Goal: Transaction & Acquisition: Purchase product/service

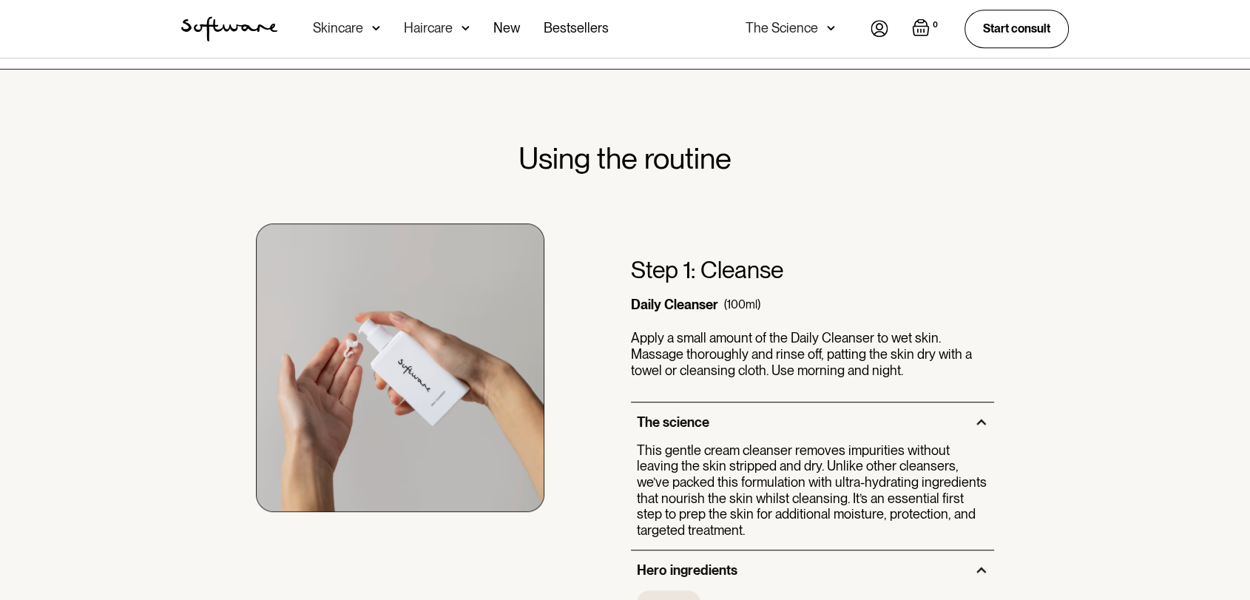
scroll to position [904, 0]
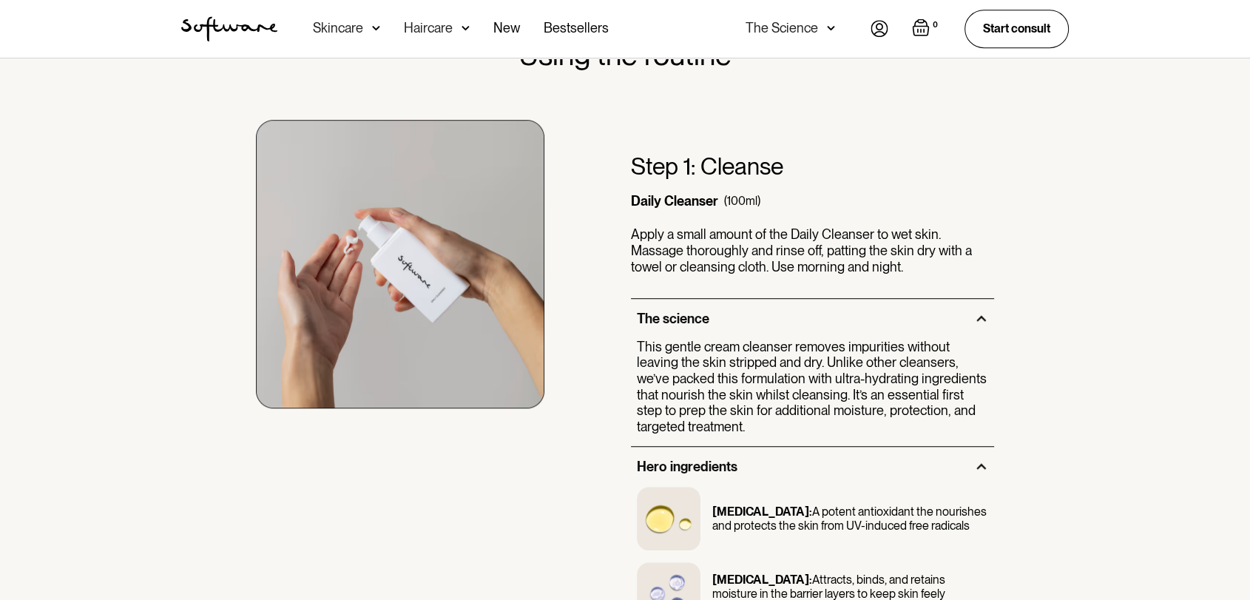
click at [1084, 208] on div "Step 1: Cleanse Daily Cleanser (100ml) Apply a small amount of the Daily Cleans…" at bounding box center [624, 361] width 923 height 578
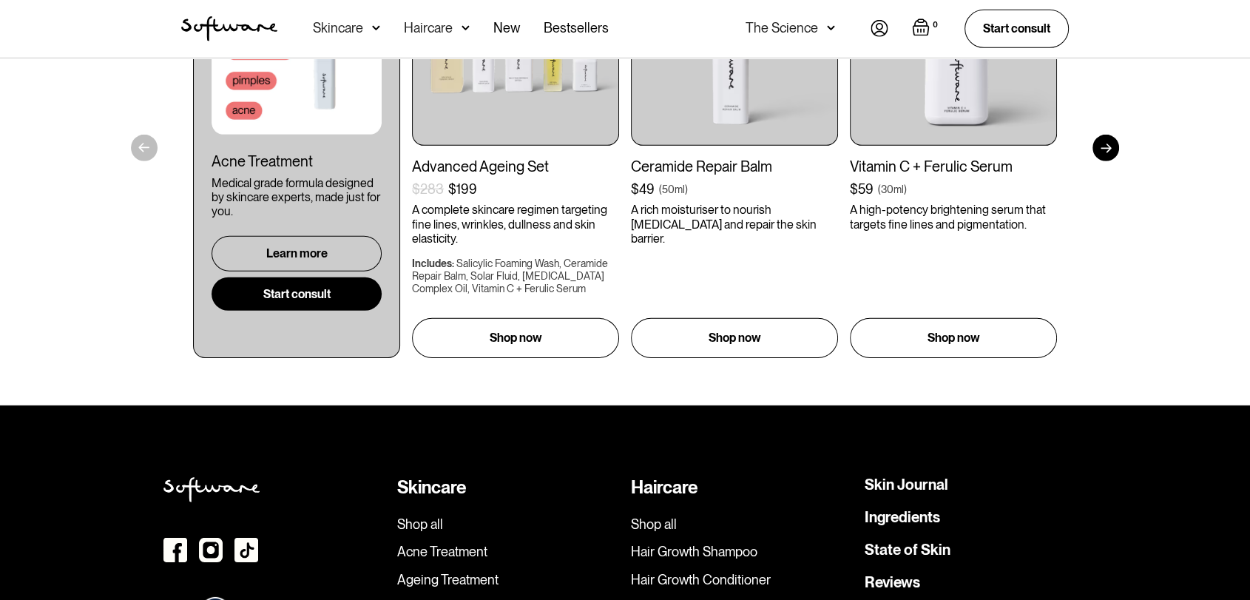
scroll to position [3863, 0]
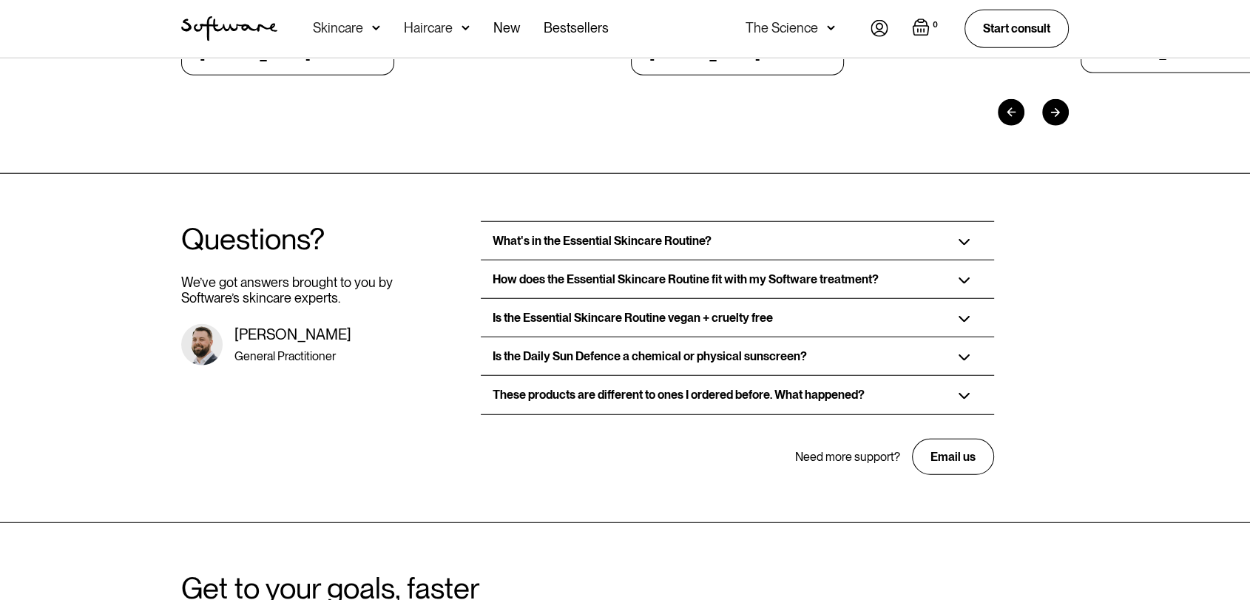
click at [813, 305] on div "Is the Essential Skincare Routine vegan + cruelty free" at bounding box center [737, 318] width 512 height 38
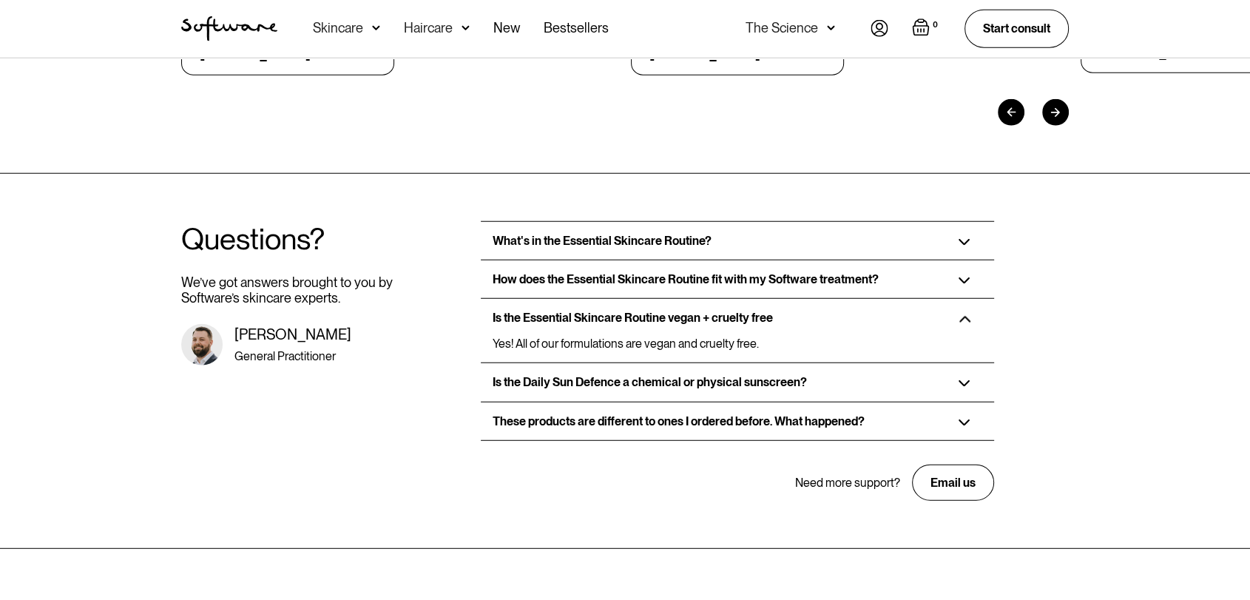
click at [961, 316] on img at bounding box center [964, 319] width 12 height 7
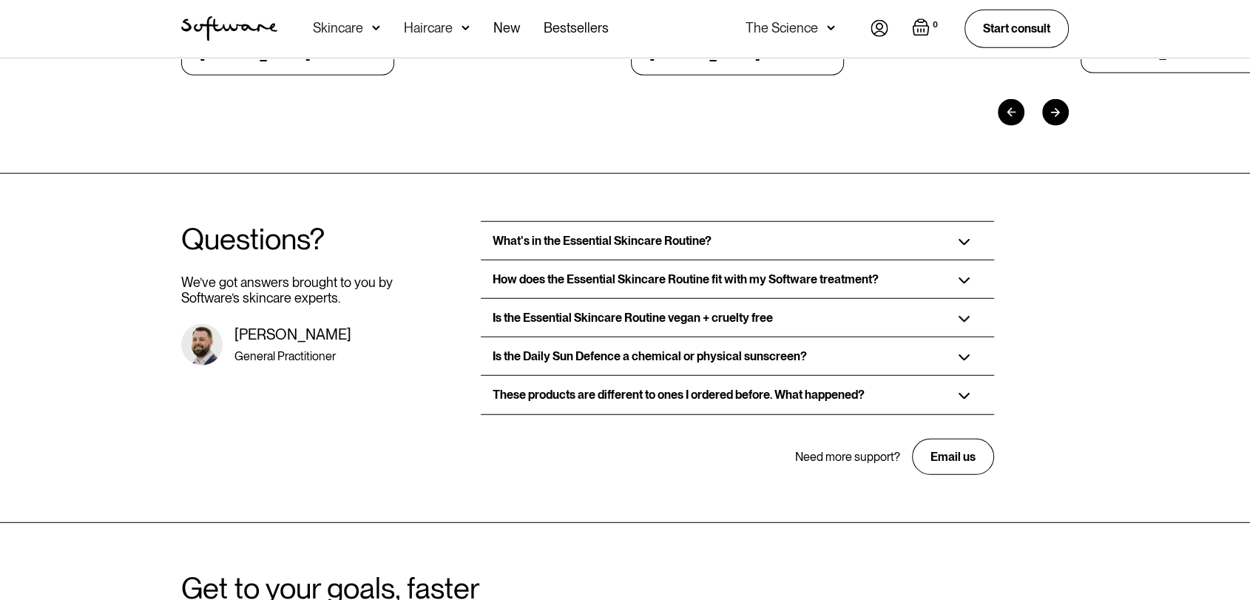
click at [722, 222] on div "What's in the Essential Skincare Routine?" at bounding box center [737, 241] width 512 height 38
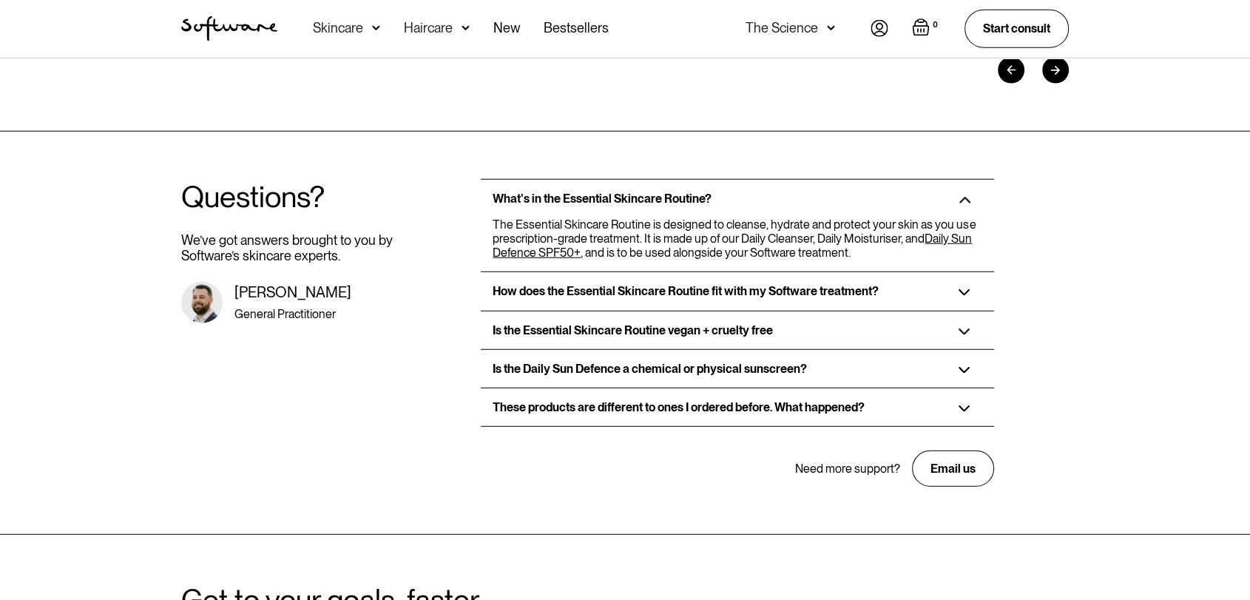
scroll to position [3917, 0]
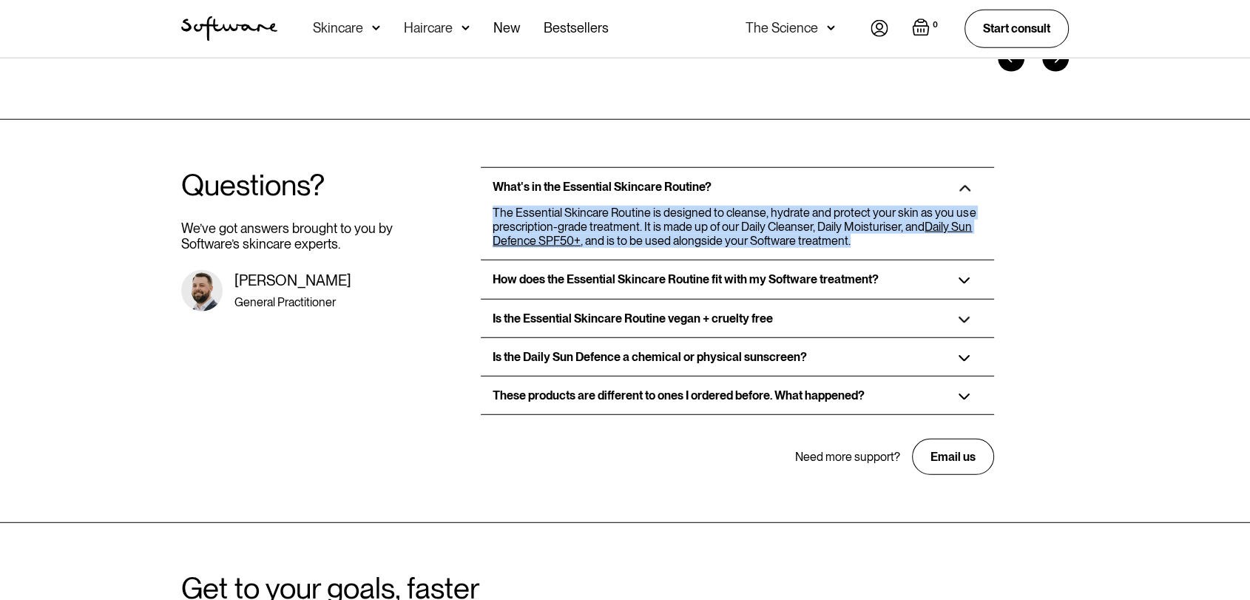
drag, startPoint x: 491, startPoint y: 195, endPoint x: 850, endPoint y: 227, distance: 360.1
click at [850, 227] on div "The Essential Skincare Routine is designed to cleanse, hydrate and protect your…" at bounding box center [737, 227] width 512 height 43
copy p "The Essential Skincare Routine is designed to cleanse, hydrate and protect your…"
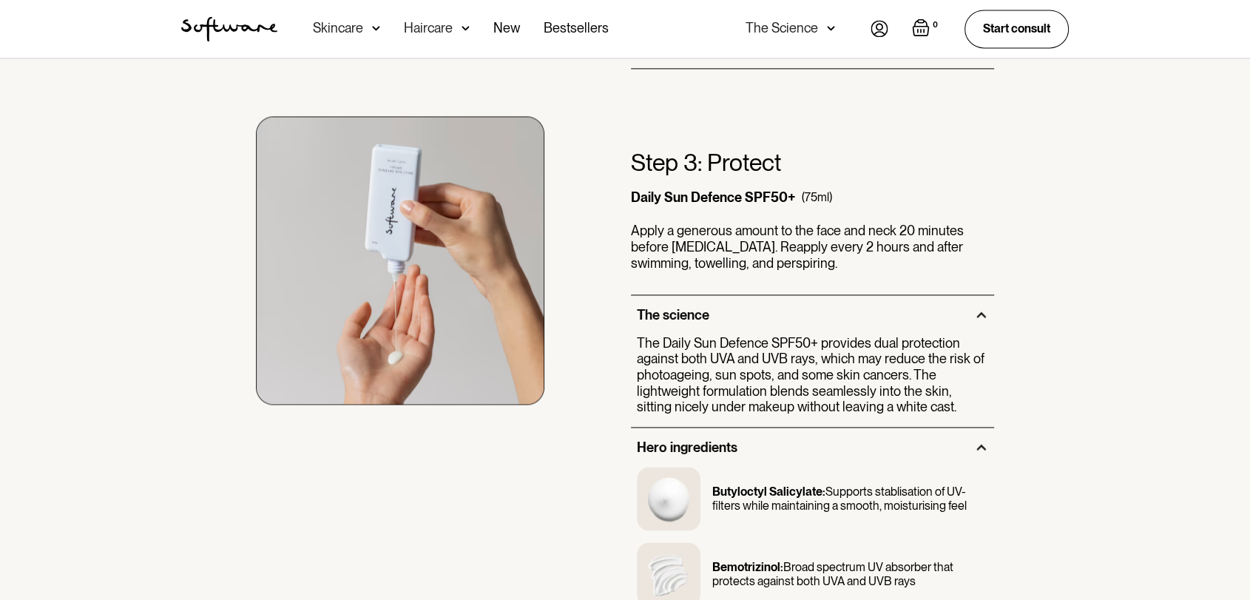
scroll to position [2192, 0]
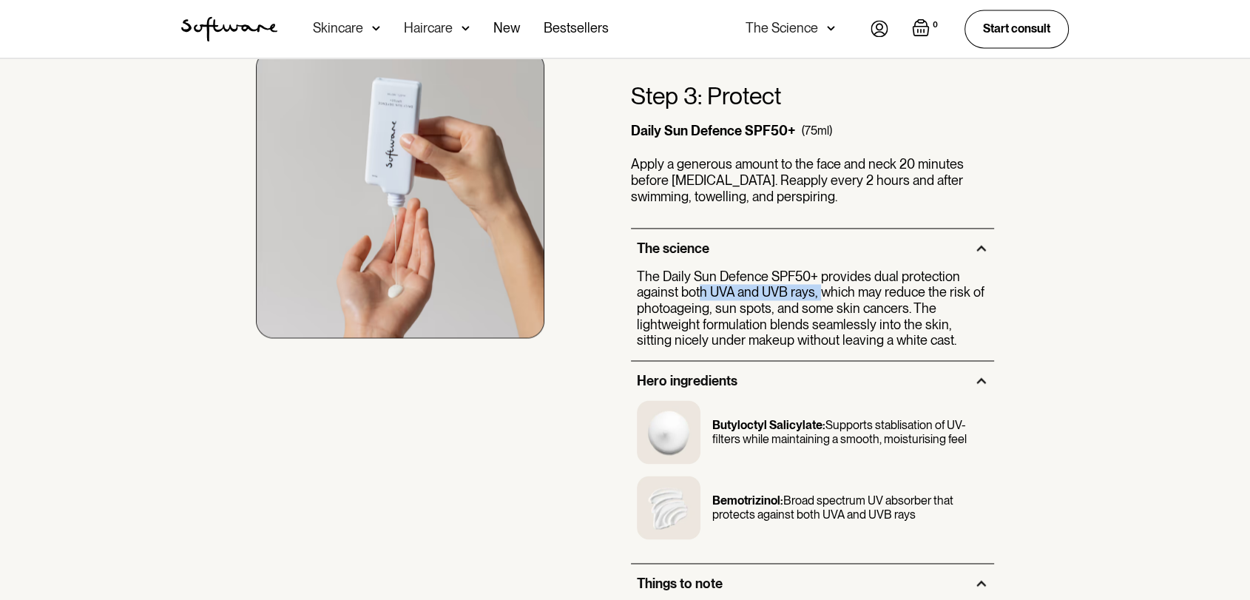
drag, startPoint x: 795, startPoint y: 271, endPoint x: 822, endPoint y: 271, distance: 27.4
click at [822, 271] on p "The Daily Sun Defence SPF50+ provides dual protection against both UVA and UVB …" at bounding box center [812, 308] width 351 height 80
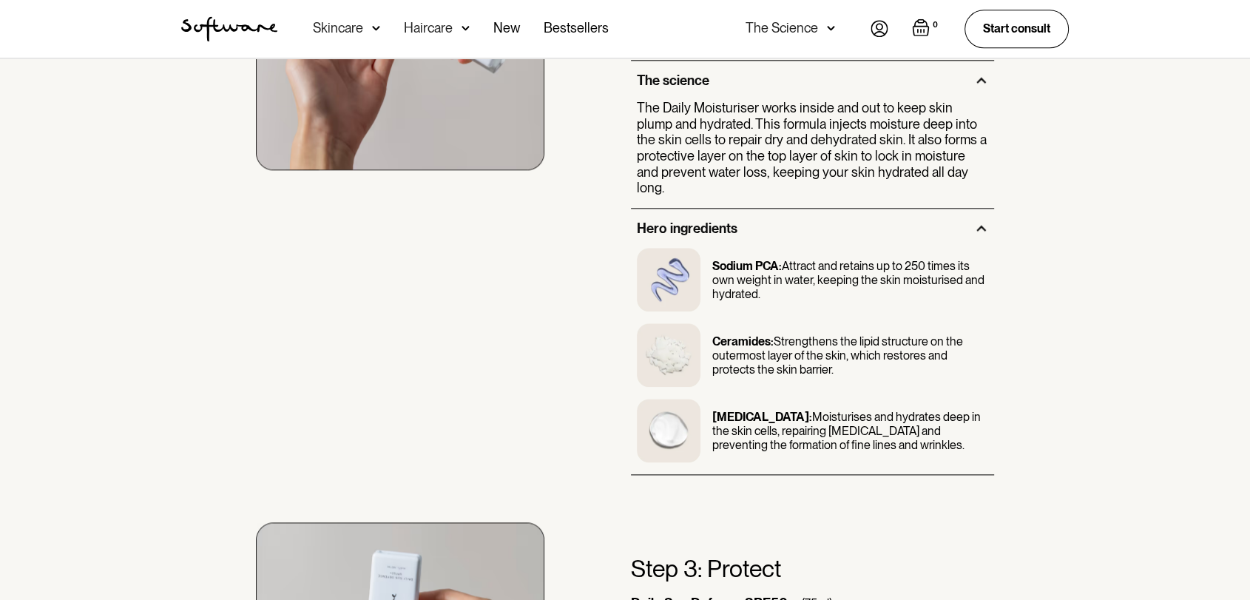
scroll to position [1617, 0]
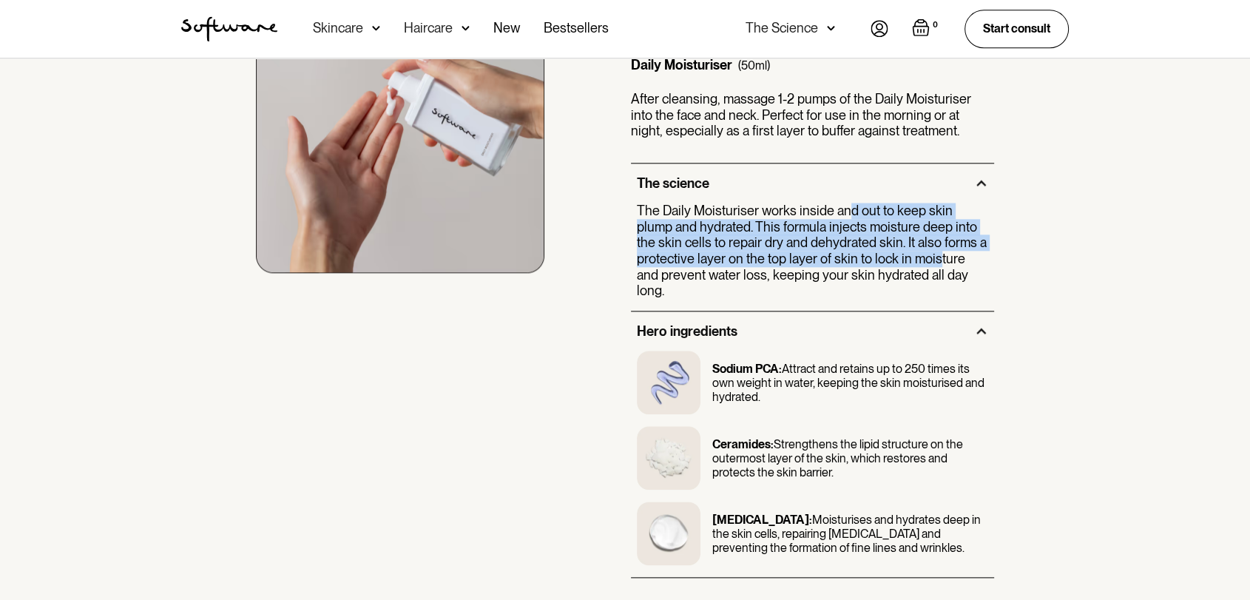
drag, startPoint x: 847, startPoint y: 209, endPoint x: 933, endPoint y: 251, distance: 96.6
click at [933, 251] on p "The Daily Moisturiser works inside and out to keep skin plump and hydrated. Thi…" at bounding box center [812, 251] width 351 height 96
click at [952, 235] on p "The Daily Moisturiser works inside and out to keep skin plump and hydrated. Thi…" at bounding box center [812, 251] width 351 height 96
drag, startPoint x: 824, startPoint y: 219, endPoint x: 962, endPoint y: 263, distance: 145.2
click at [1057, 254] on div "Step 2: Moisturise Daily Moisturiser (50ml) After cleansing, massage 1-2 pumps …" at bounding box center [624, 257] width 923 height 641
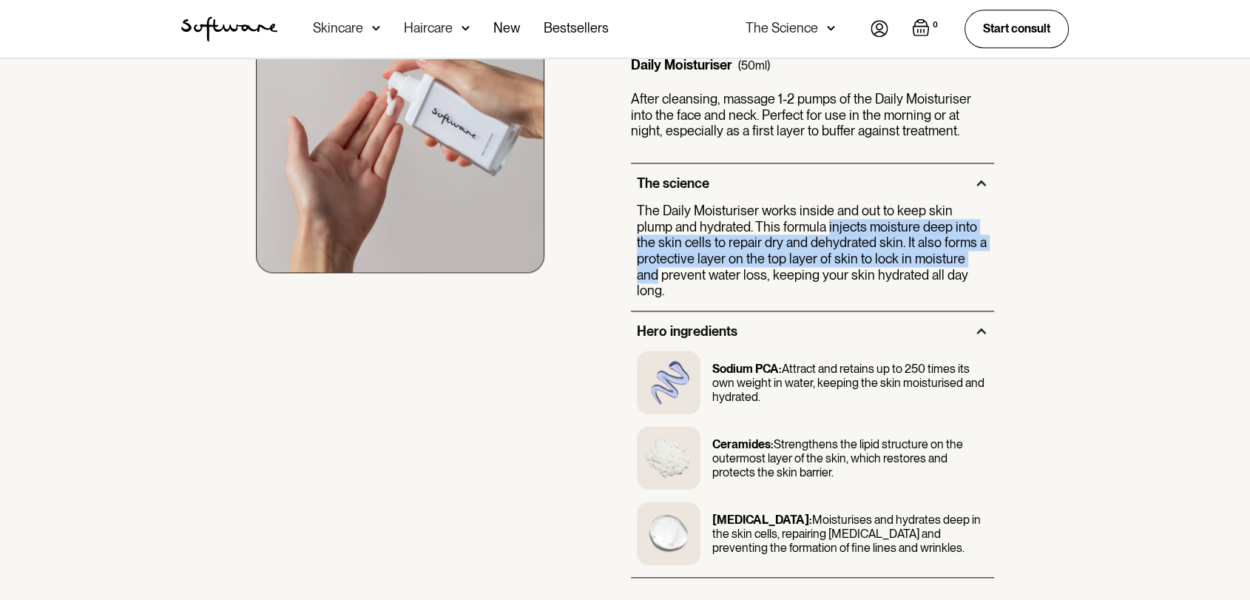
click at [794, 238] on p "The Daily Moisturiser works inside and out to keep skin plump and hydrated. Thi…" at bounding box center [812, 251] width 351 height 96
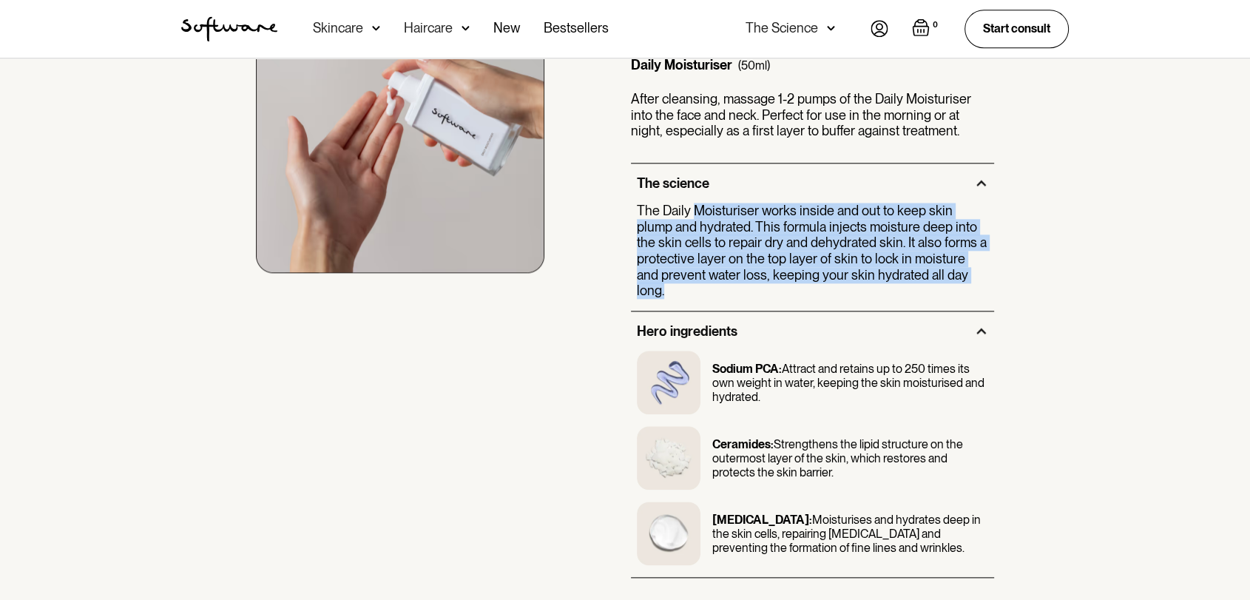
drag, startPoint x: 696, startPoint y: 214, endPoint x: 994, endPoint y: 271, distance: 303.4
click at [994, 271] on div "Step 2: Moisturise Daily Moisturiser (50ml) After cleansing, massage 1-2 pumps …" at bounding box center [624, 257] width 923 height 641
click at [816, 244] on p "The Daily Moisturiser works inside and out to keep skin plump and hydrated. Thi…" at bounding box center [812, 251] width 351 height 96
click at [850, 230] on p "The Daily Moisturiser works inside and out to keep skin plump and hydrated. Thi…" at bounding box center [812, 251] width 351 height 96
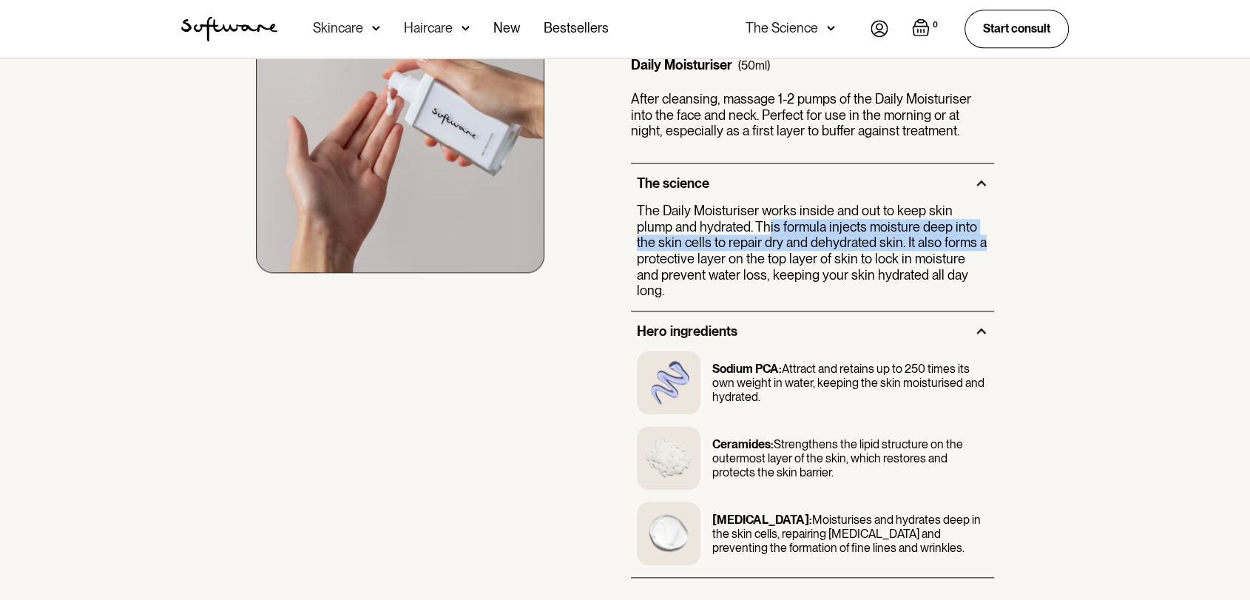
drag, startPoint x: 728, startPoint y: 222, endPoint x: 967, endPoint y: 239, distance: 240.2
click at [967, 239] on p "The Daily Moisturiser works inside and out to keep skin plump and hydrated. Thi…" at bounding box center [812, 251] width 351 height 96
click at [862, 217] on p "The Daily Moisturiser works inside and out to keep skin plump and hydrated. Thi…" at bounding box center [812, 251] width 351 height 96
drag, startPoint x: 904, startPoint y: 215, endPoint x: 1018, endPoint y: 244, distance: 116.8
click at [1018, 244] on div "Step 2: Moisturise Daily Moisturiser (50ml) After cleansing, massage 1-2 pumps …" at bounding box center [624, 257] width 923 height 641
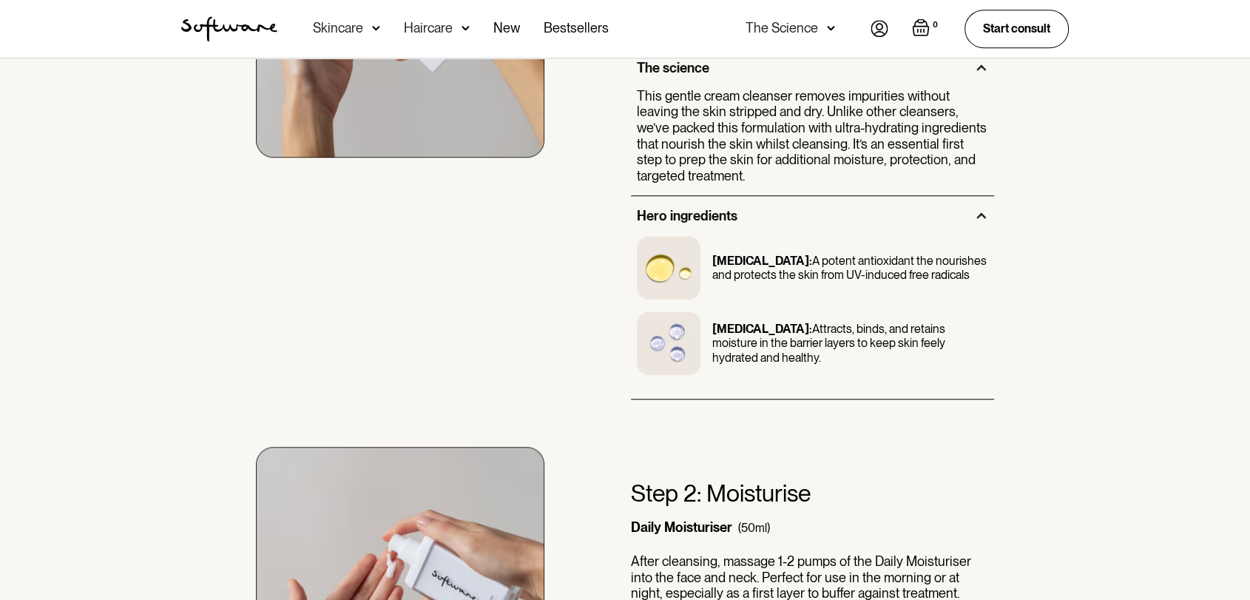
scroll to position [1041, 0]
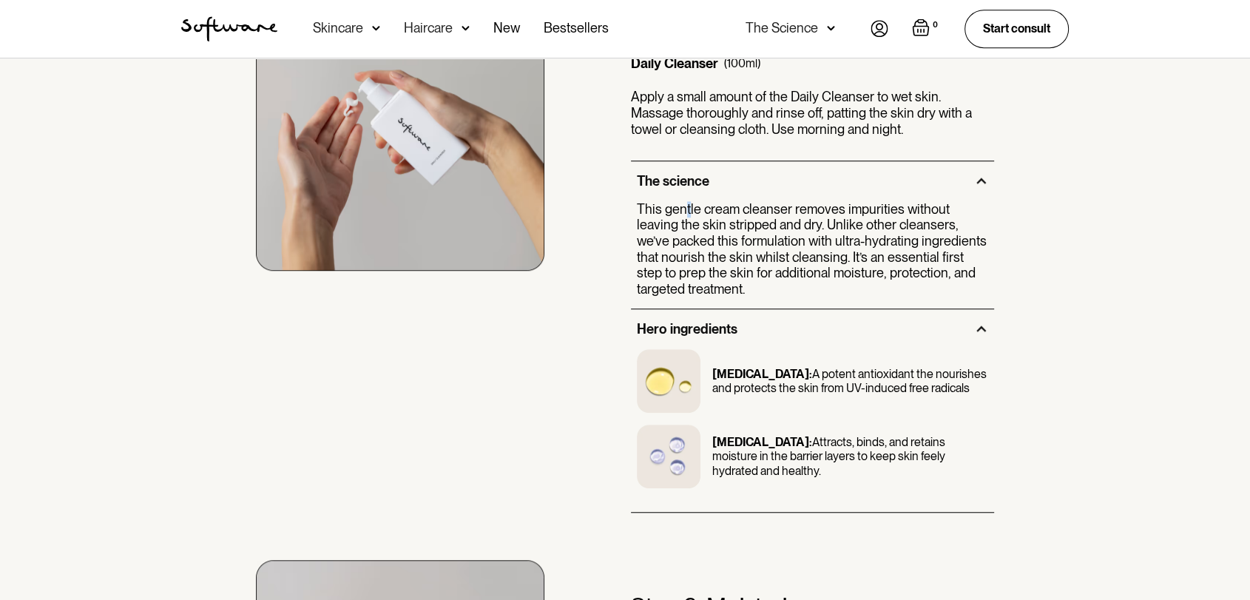
click at [693, 208] on p "This gentle cream cleanser removes impurities without leaving the skin stripped…" at bounding box center [812, 249] width 351 height 96
click at [781, 219] on p "This gentle cream cleanser removes impurities without leaving the skin stripped…" at bounding box center [812, 249] width 351 height 96
click at [1059, 274] on div "Step 1: Cleanse Daily Cleanser (100ml) Apply a small amount of the Daily Cleans…" at bounding box center [624, 224] width 923 height 578
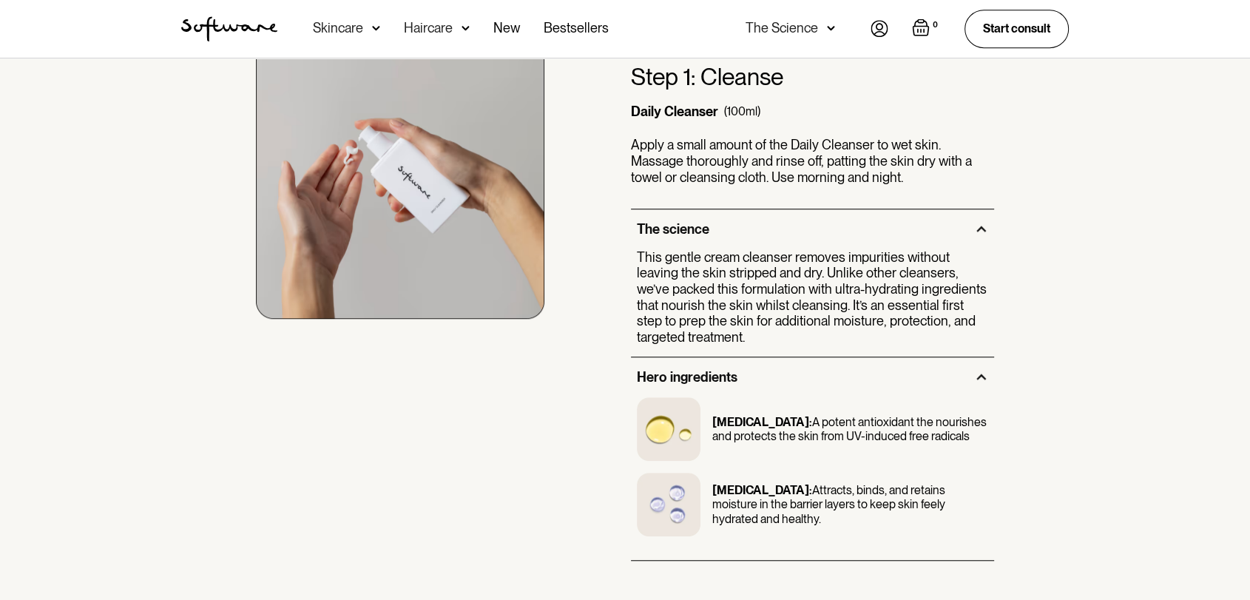
scroll to position [1080, 0]
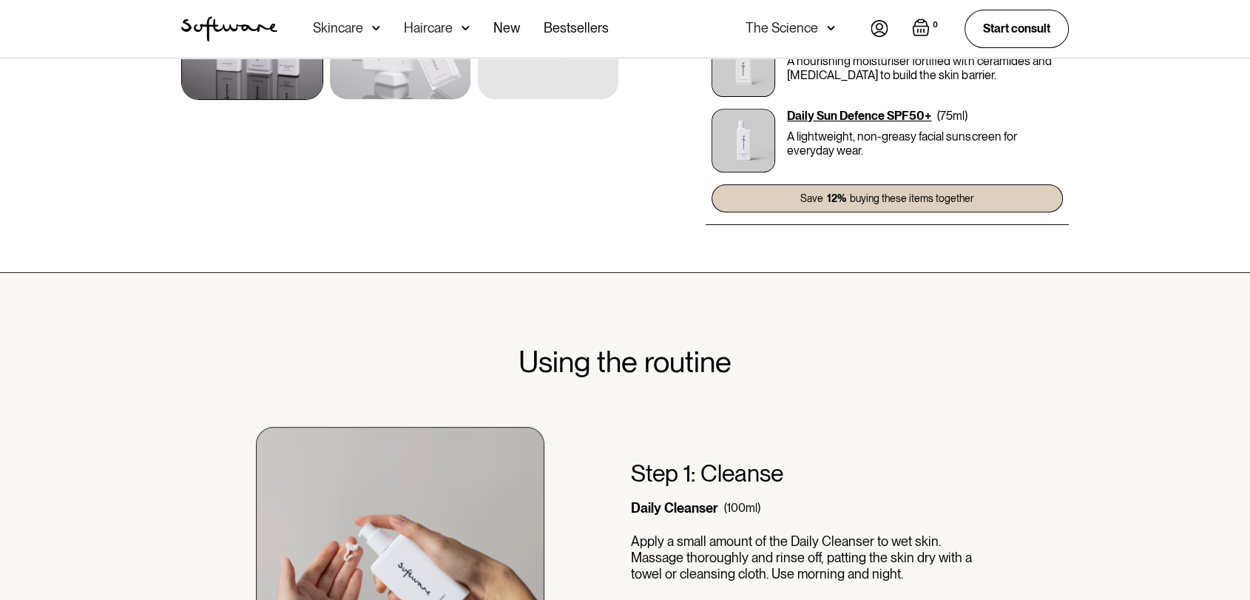
scroll to position [822, 0]
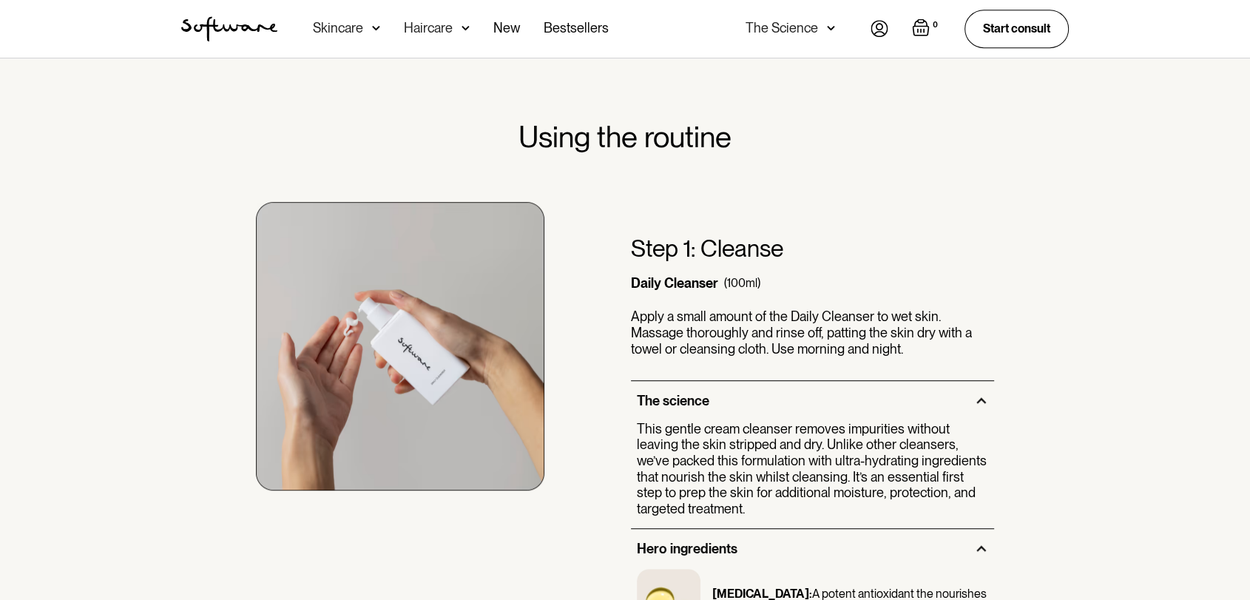
click at [757, 311] on p "Apply a small amount of the Daily Cleanser to wet skin. Massage thoroughly and …" at bounding box center [812, 332] width 363 height 48
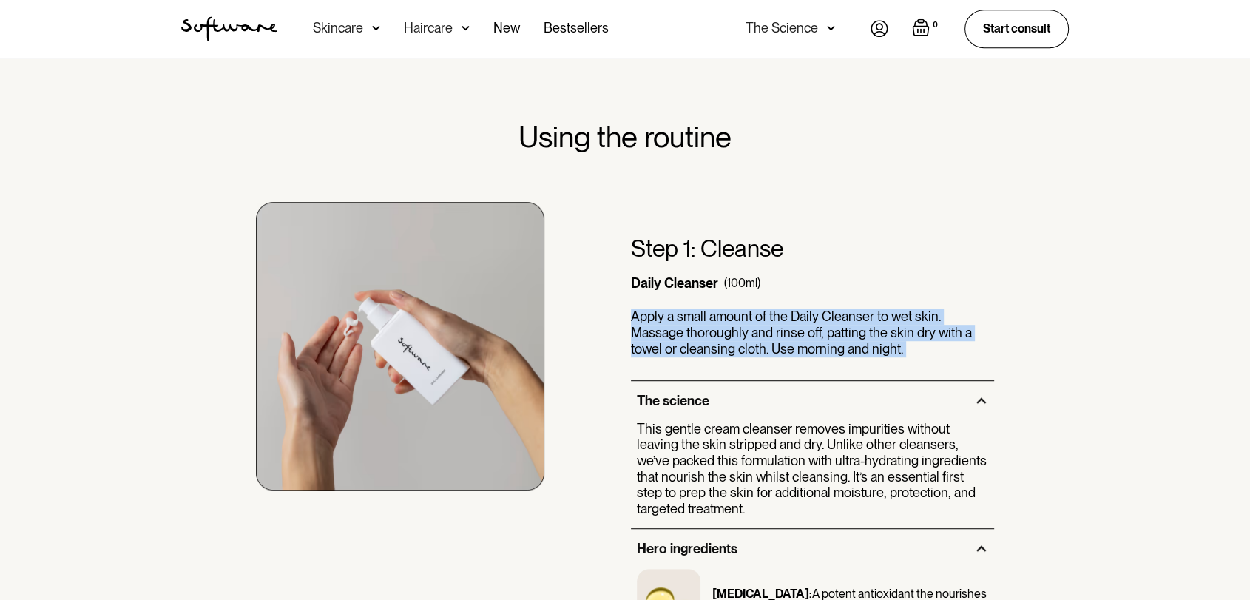
click at [757, 311] on p "Apply a small amount of the Daily Cleanser to wet skin. Massage thoroughly and …" at bounding box center [812, 332] width 363 height 48
click at [696, 313] on p "Apply a small amount of the Daily Cleanser to wet skin. Massage thoroughly and …" at bounding box center [812, 332] width 363 height 48
click at [862, 333] on p "Apply a small amount of the Daily Cleanser to wet skin. Massage thoroughly and …" at bounding box center [812, 332] width 363 height 48
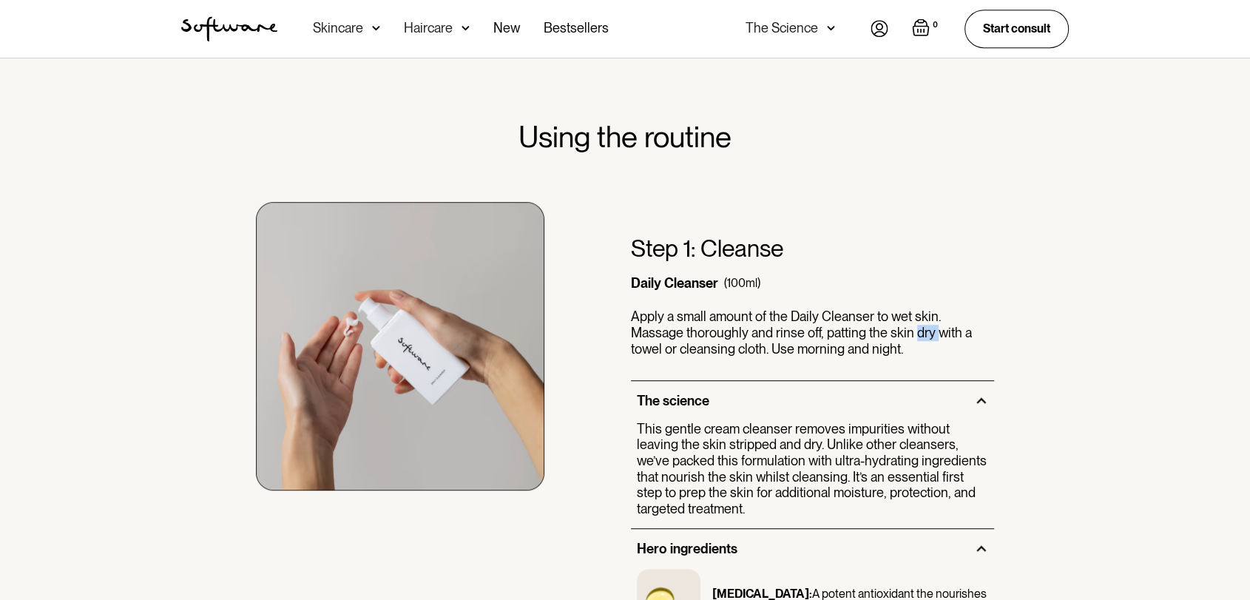
click at [862, 333] on p "Apply a small amount of the Daily Cleanser to wet skin. Massage thoroughly and …" at bounding box center [812, 332] width 363 height 48
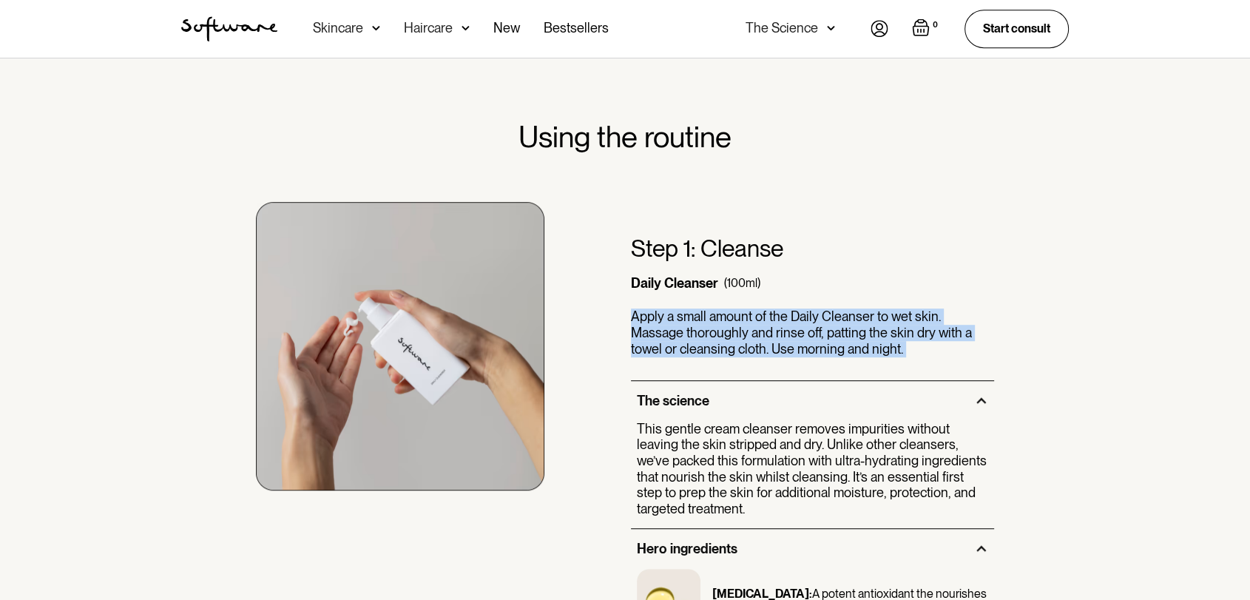
click at [862, 333] on p "Apply a small amount of the Daily Cleanser to wet skin. Massage thoroughly and …" at bounding box center [812, 332] width 363 height 48
click at [764, 343] on p "Apply a small amount of the Daily Cleanser to wet skin. Massage thoroughly and …" at bounding box center [812, 332] width 363 height 48
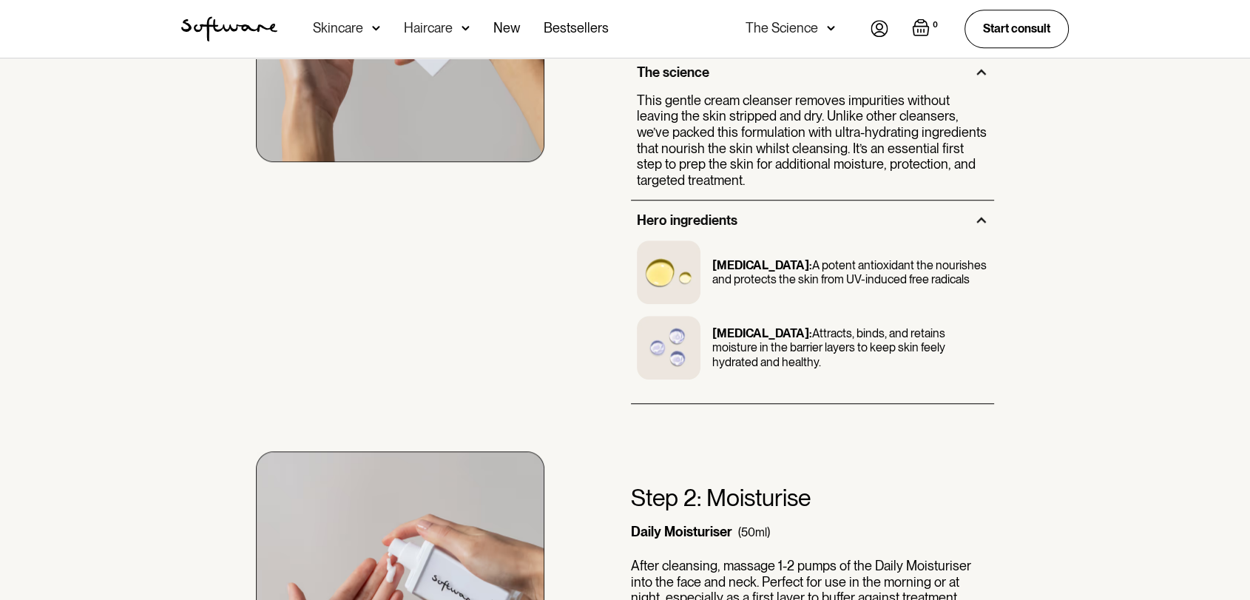
scroll to position [1479, 0]
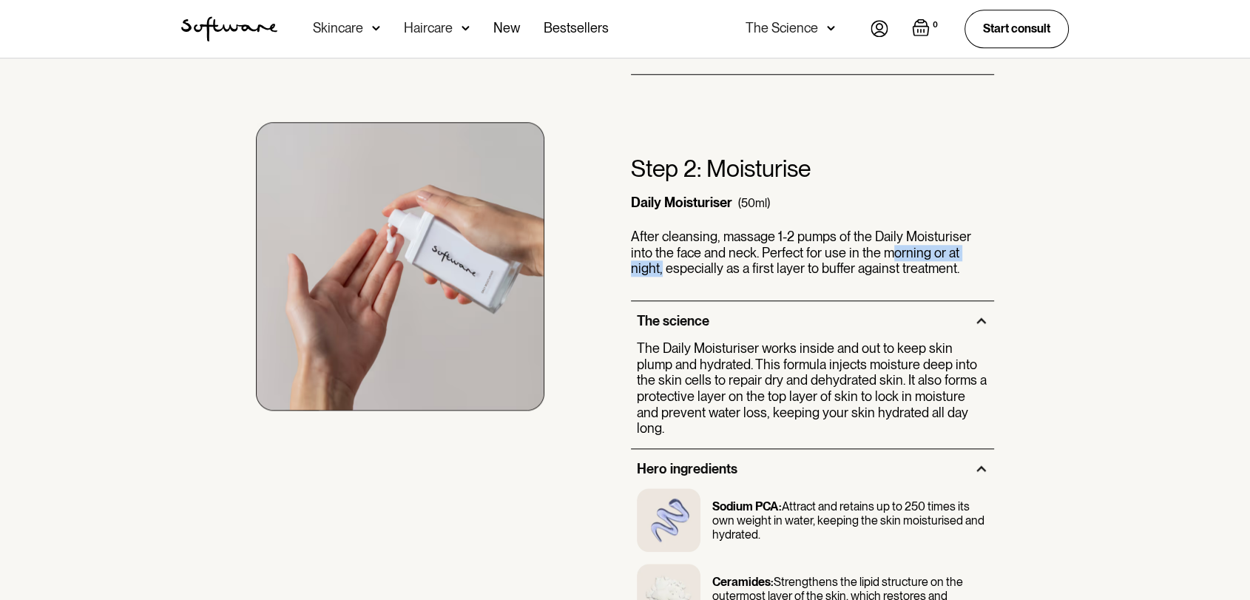
drag, startPoint x: 862, startPoint y: 248, endPoint x: 970, endPoint y: 244, distance: 108.8
click at [970, 244] on p "After cleansing, massage 1-2 pumps of the Daily Moisturiser into the face and n…" at bounding box center [812, 253] width 363 height 48
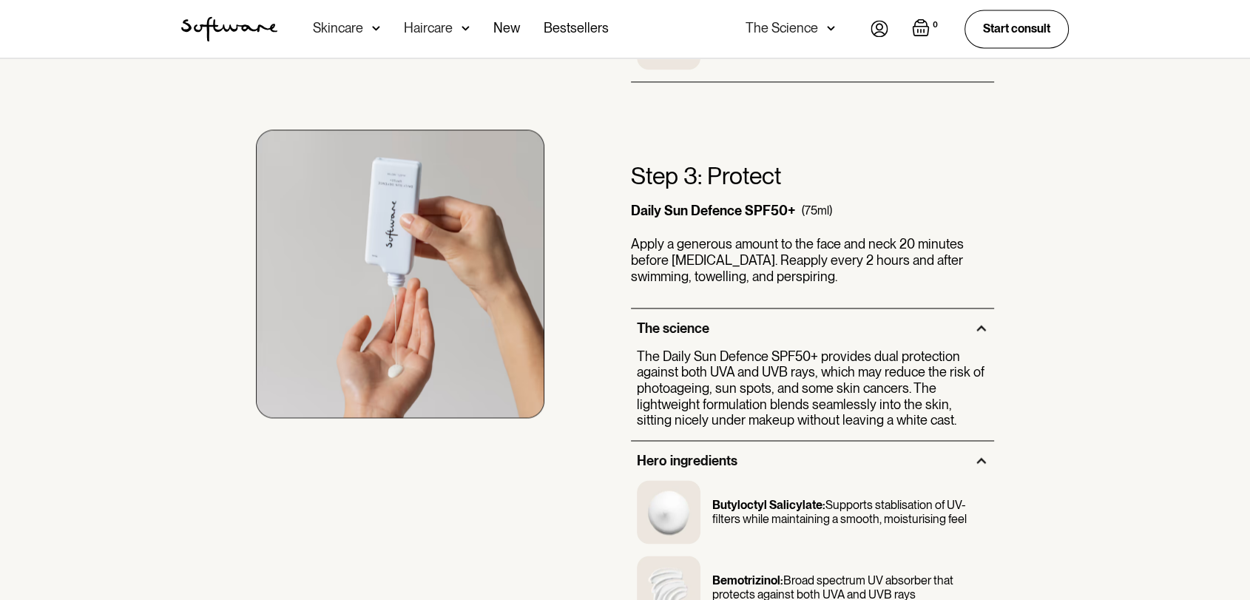
scroll to position [2136, 0]
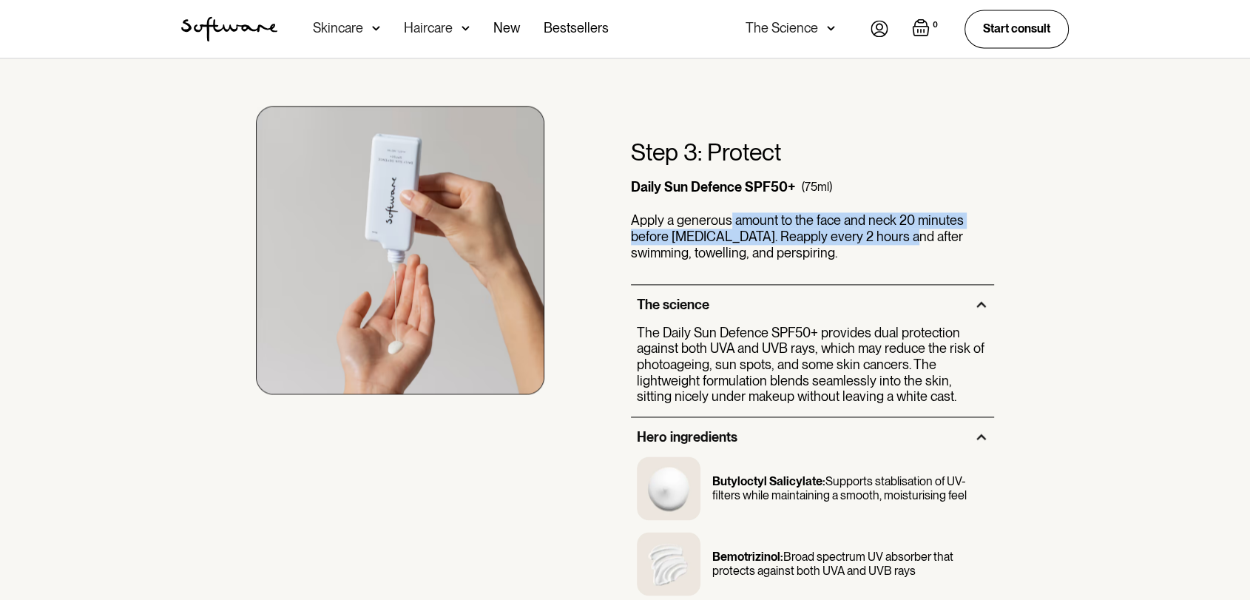
drag, startPoint x: 734, startPoint y: 201, endPoint x: 901, endPoint y: 224, distance: 168.7
click at [901, 224] on p "Apply a generous amount to the face and neck 20 minutes before [MEDICAL_DATA]. …" at bounding box center [812, 236] width 363 height 48
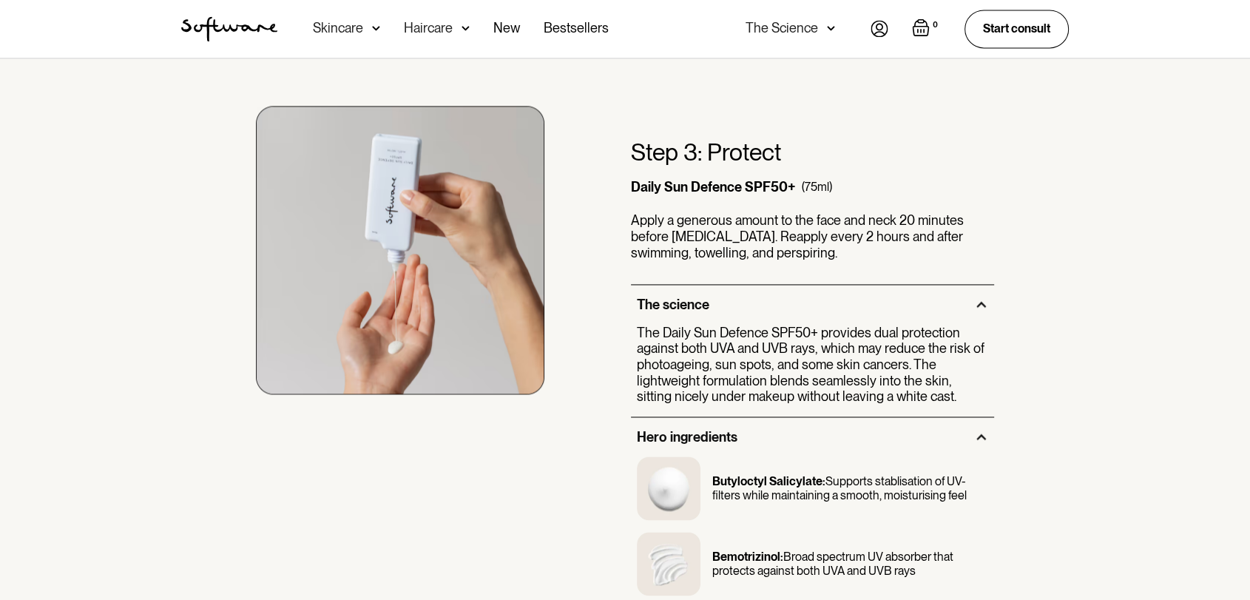
click at [933, 212] on p "Apply a generous amount to the face and neck 20 minutes before [MEDICAL_DATA]. …" at bounding box center [812, 236] width 363 height 48
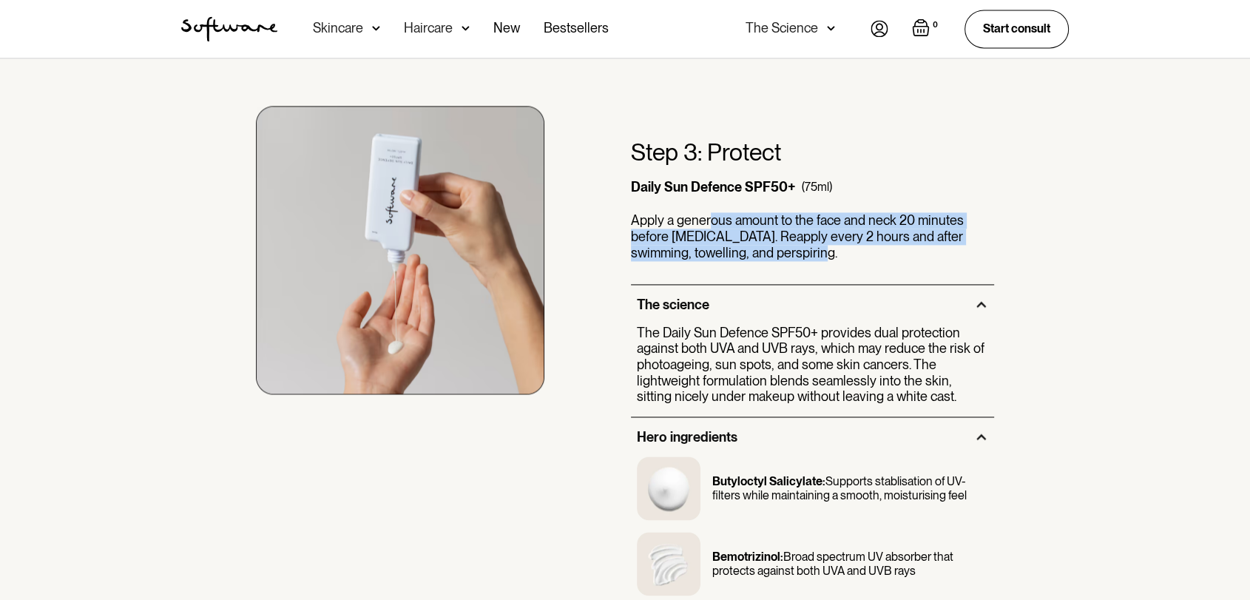
drag, startPoint x: 708, startPoint y: 209, endPoint x: 978, endPoint y: 257, distance: 274.3
click at [978, 257] on div "Step 3: Protect Daily Sun Defence SPF50+ (75ml) Apply a generous amount to the …" at bounding box center [812, 211] width 363 height 146
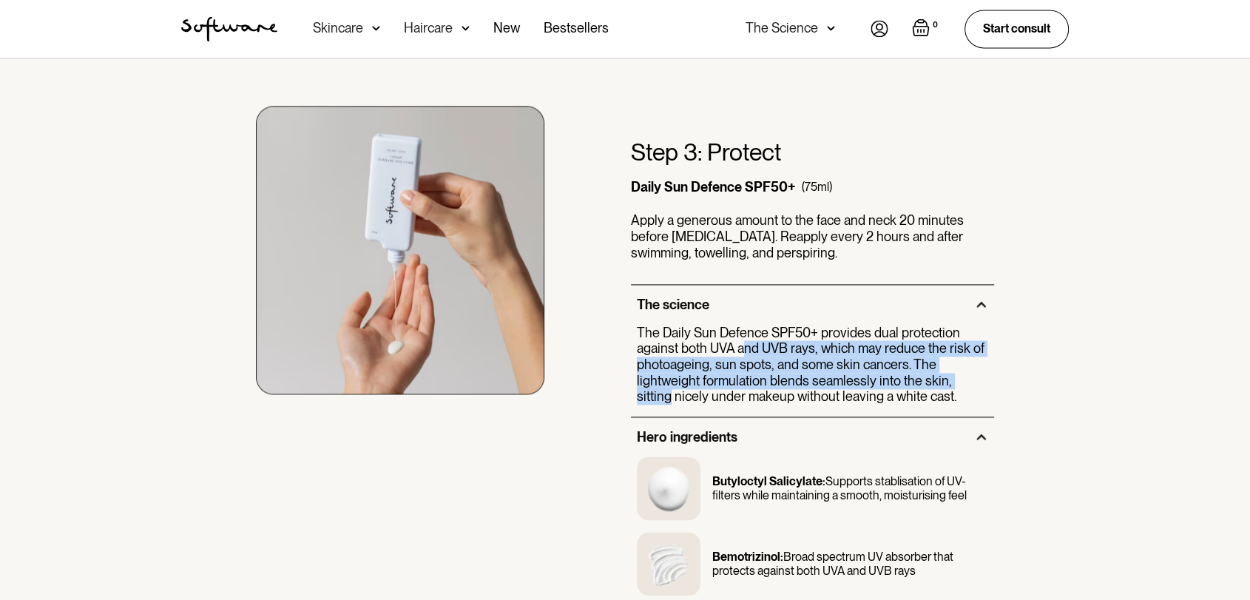
drag, startPoint x: 741, startPoint y: 336, endPoint x: 1038, endPoint y: 370, distance: 298.5
click at [1041, 368] on div "Step 3: Protect Daily Sun Defence SPF50+ (75ml) Apply a generous amount to the …" at bounding box center [624, 402] width 923 height 689
click at [802, 341] on p "The Daily Sun Defence SPF50+ provides dual protection against both UVA and UVB …" at bounding box center [812, 365] width 351 height 80
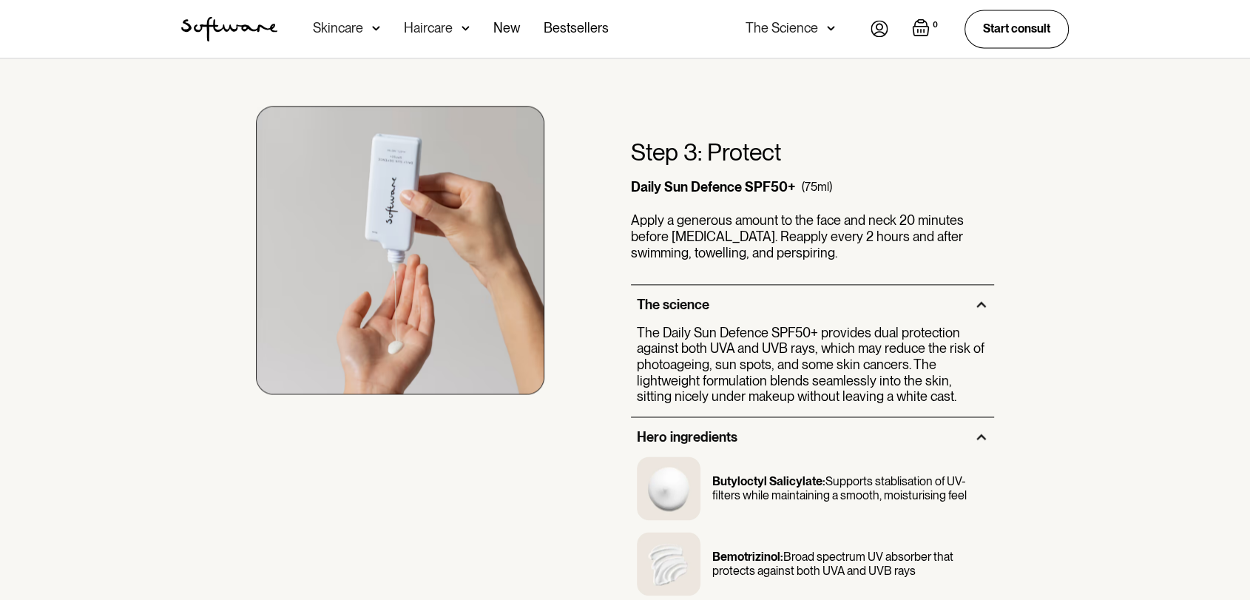
click at [877, 336] on p "The Daily Sun Defence SPF50+ provides dual protection against both UVA and UVB …" at bounding box center [812, 365] width 351 height 80
click at [788, 342] on p "The Daily Sun Defence SPF50+ provides dual protection against both UVA and UVB …" at bounding box center [812, 365] width 351 height 80
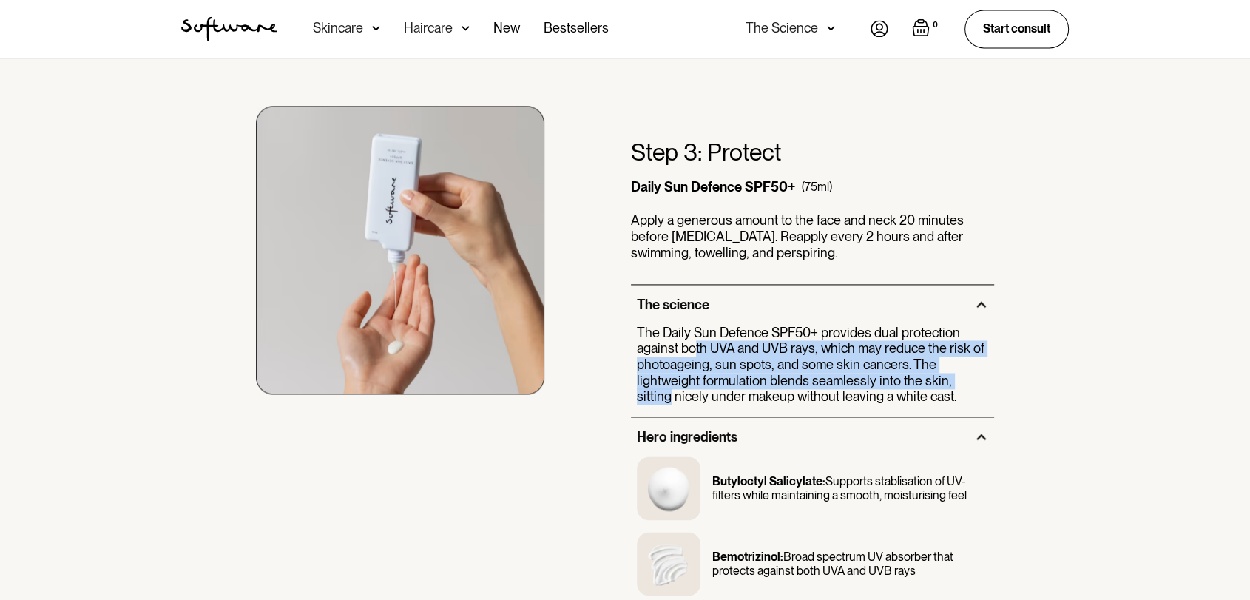
drag, startPoint x: 959, startPoint y: 353, endPoint x: 941, endPoint y: 366, distance: 22.4
click at [1000, 363] on div "Step 3: Protect Daily Sun Defence SPF50+ (75ml) Apply a generous amount to the …" at bounding box center [624, 402] width 923 height 689
click at [775, 345] on p "The Daily Sun Defence SPF50+ provides dual protection against both UVA and UVB …" at bounding box center [812, 365] width 351 height 80
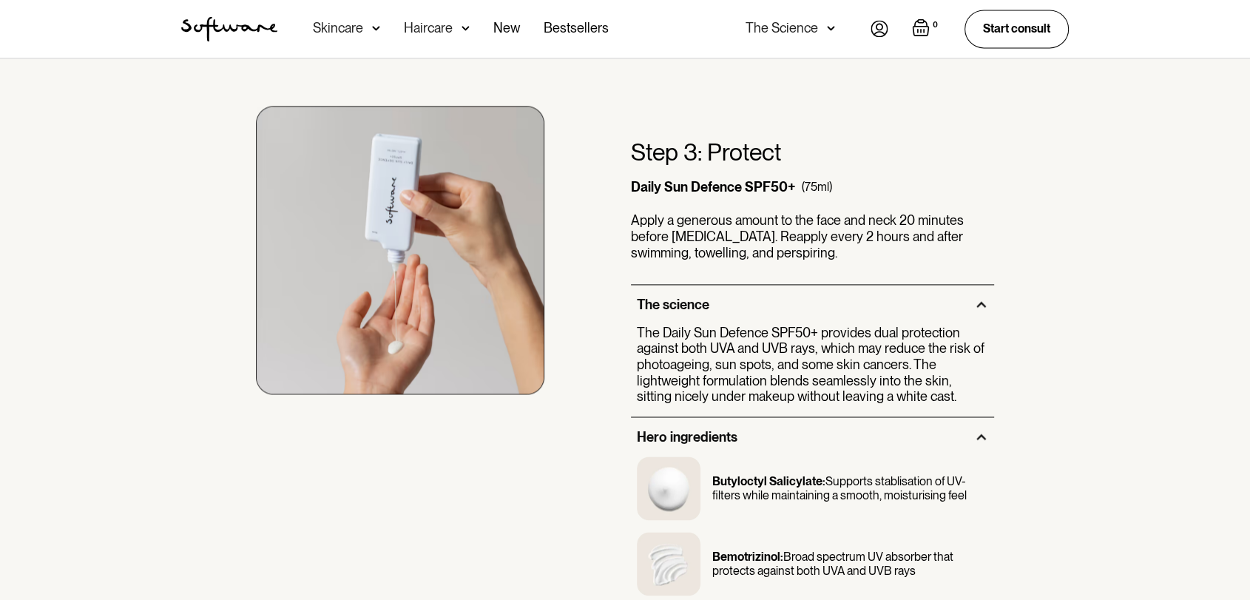
click at [830, 351] on p "The Daily Sun Defence SPF50+ provides dual protection against both UVA and UVB …" at bounding box center [812, 365] width 351 height 80
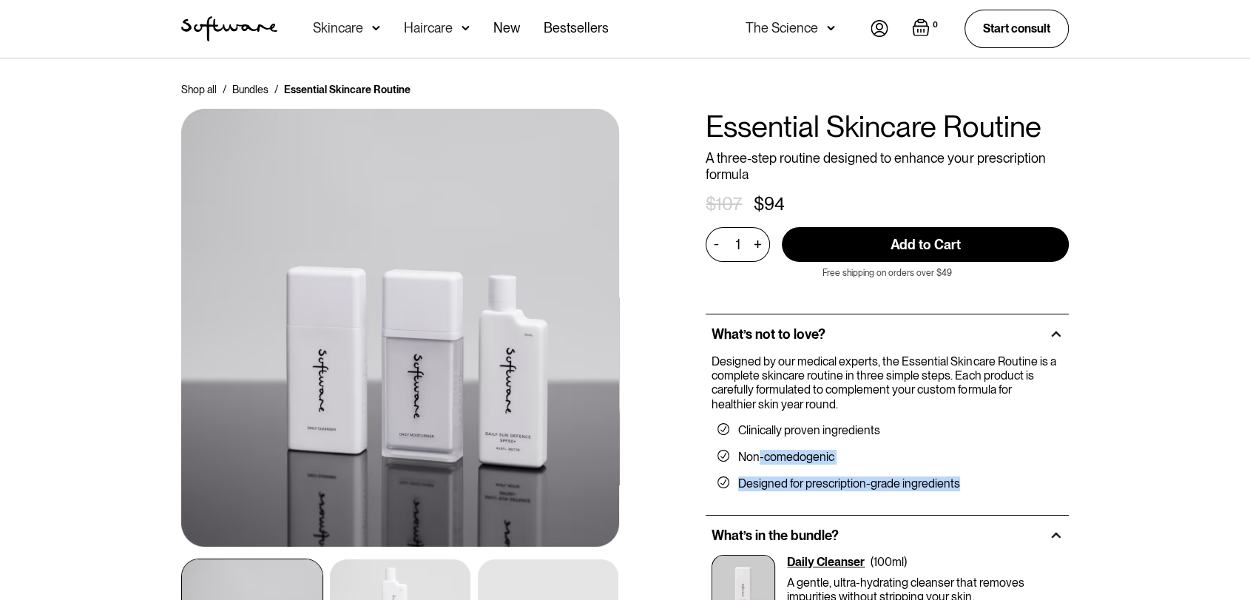
drag, startPoint x: 784, startPoint y: 457, endPoint x: 850, endPoint y: 498, distance: 78.0
click at [978, 504] on div "Designed by our medical experts, the Essential Skincare Routine is a complete s…" at bounding box center [886, 434] width 363 height 160
click at [842, 495] on ul "Clinically proven ingredients Non-comedogenic Designed for prescription-grade i…" at bounding box center [883, 457] width 345 height 92
drag, startPoint x: 834, startPoint y: 493, endPoint x: 890, endPoint y: 492, distance: 56.2
click at [945, 491] on ul "Clinically proven ingredients Non-comedogenic Designed for prescription-grade i…" at bounding box center [883, 457] width 345 height 92
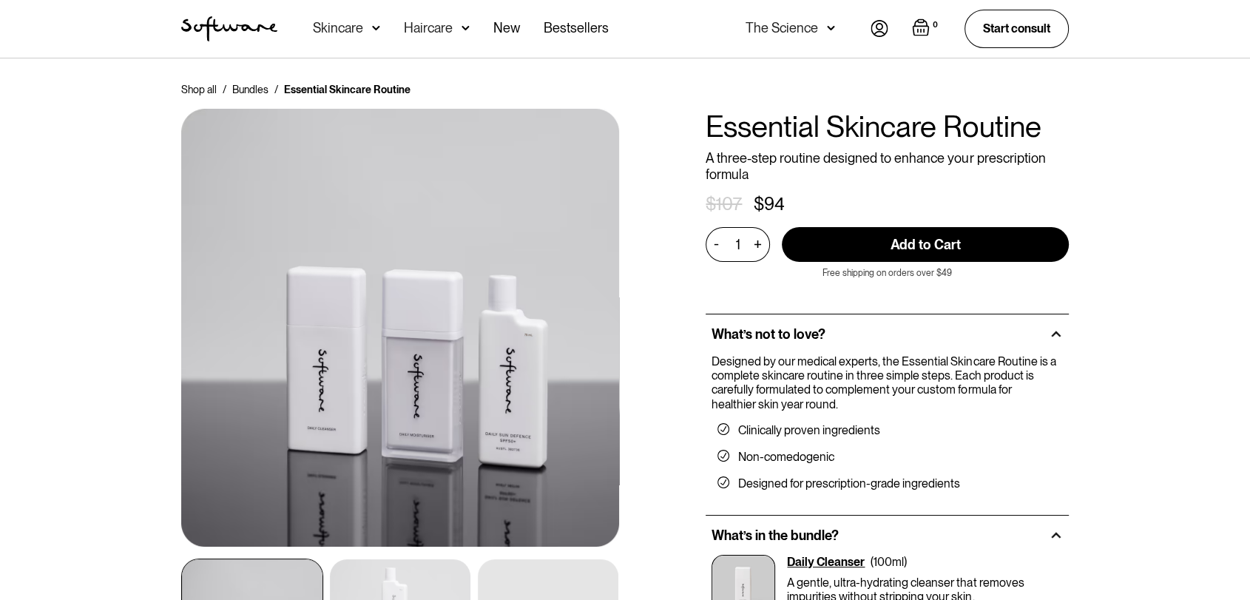
click at [810, 478] on li "Designed for prescription-grade ingredients" at bounding box center [886, 483] width 339 height 15
drag, startPoint x: 791, startPoint y: 478, endPoint x: 845, endPoint y: 479, distance: 53.3
click at [1012, 501] on ul "Clinically proven ingredients Non-comedogenic Designed for prescription-grade i…" at bounding box center [883, 457] width 345 height 92
click at [813, 472] on ul "Clinically proven ingredients Non-comedogenic Designed for prescription-grade i…" at bounding box center [883, 457] width 345 height 92
drag, startPoint x: 766, startPoint y: 475, endPoint x: 1000, endPoint y: 505, distance: 235.6
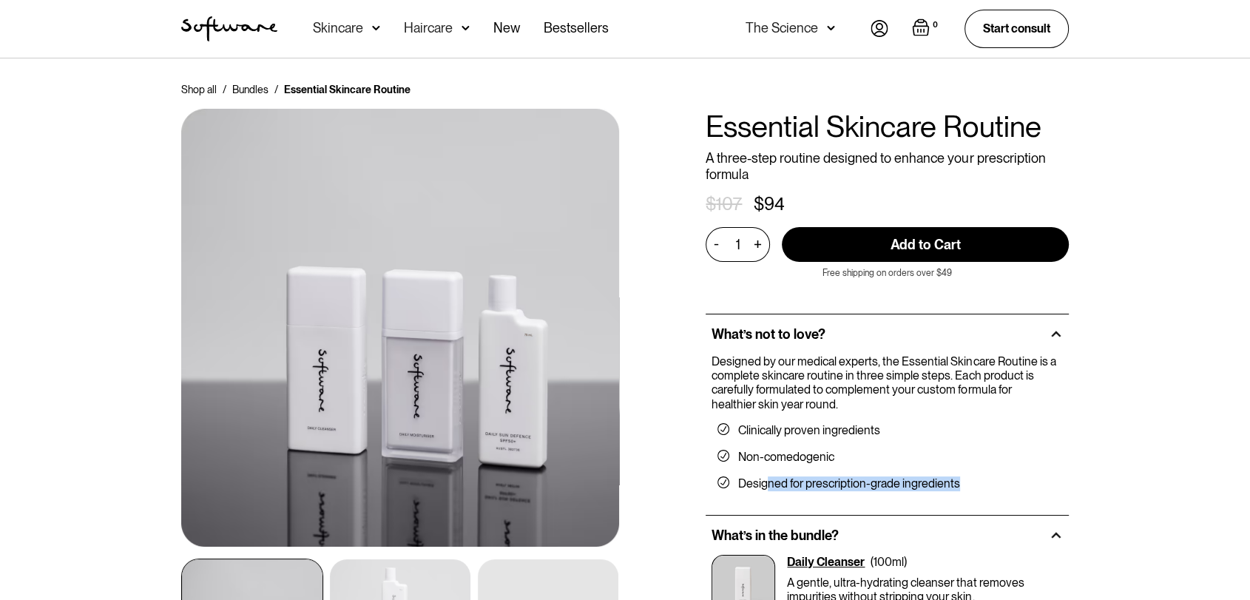
click at [1004, 505] on div "Designed by our medical experts, the Essential Skincare Routine is a complete s…" at bounding box center [886, 434] width 363 height 160
drag, startPoint x: 752, startPoint y: 434, endPoint x: 760, endPoint y: 433, distance: 8.2
click at [755, 434] on li "Clinically proven ingredients" at bounding box center [886, 430] width 339 height 15
click at [903, 227] on input "Add to Cart" at bounding box center [925, 244] width 287 height 35
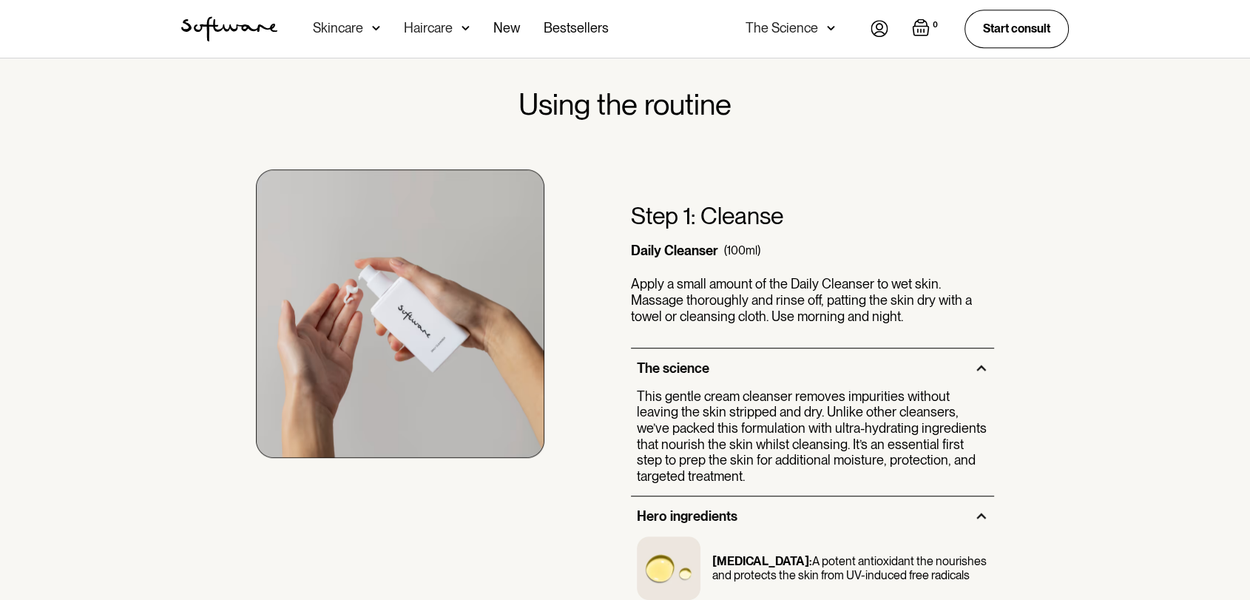
type input "Add to Cart"
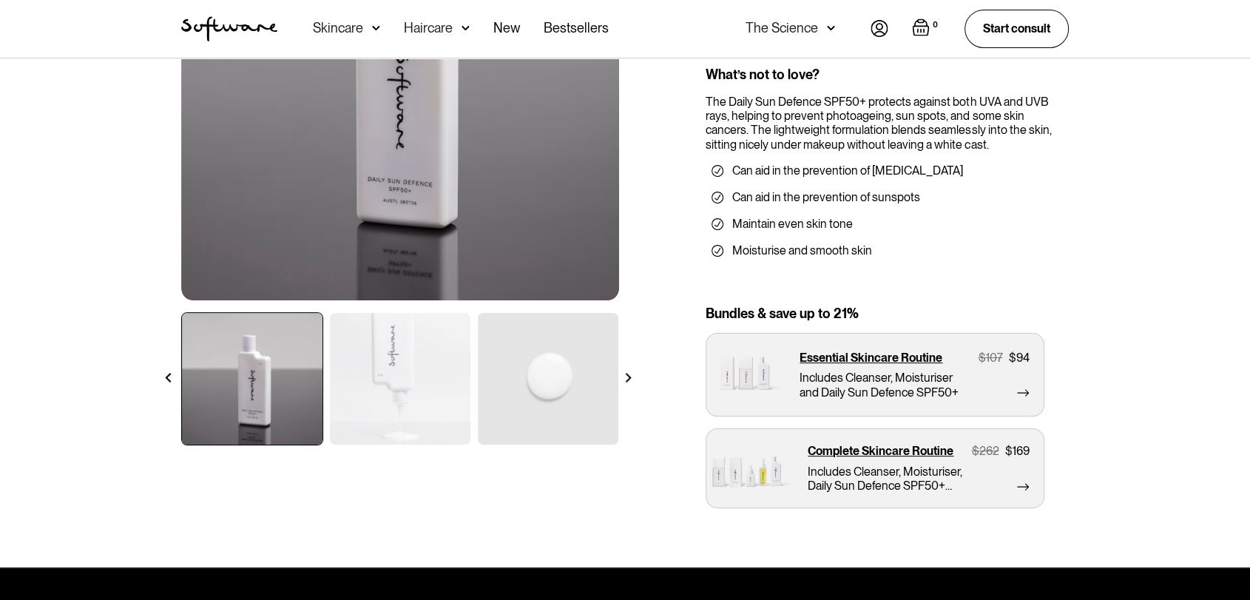
click at [1126, 147] on div "Shop all / Pigmentation / Daily Sun Defence SPF50+ Daily Sun Defence SPF50+ A l…" at bounding box center [625, 190] width 1250 height 756
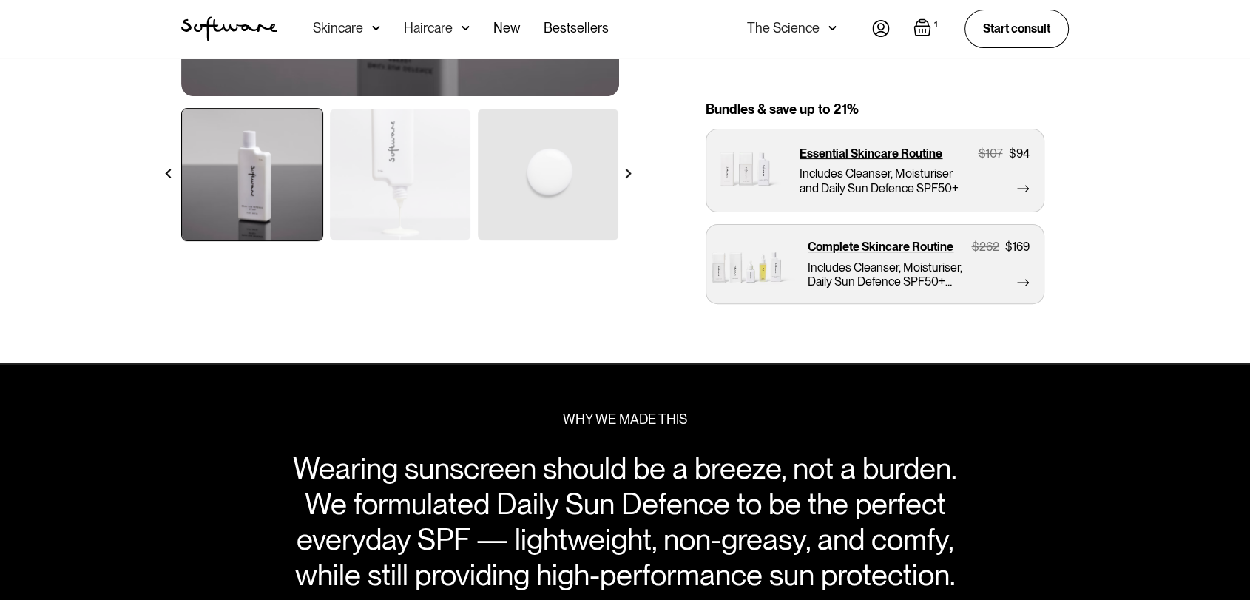
scroll to position [318, 0]
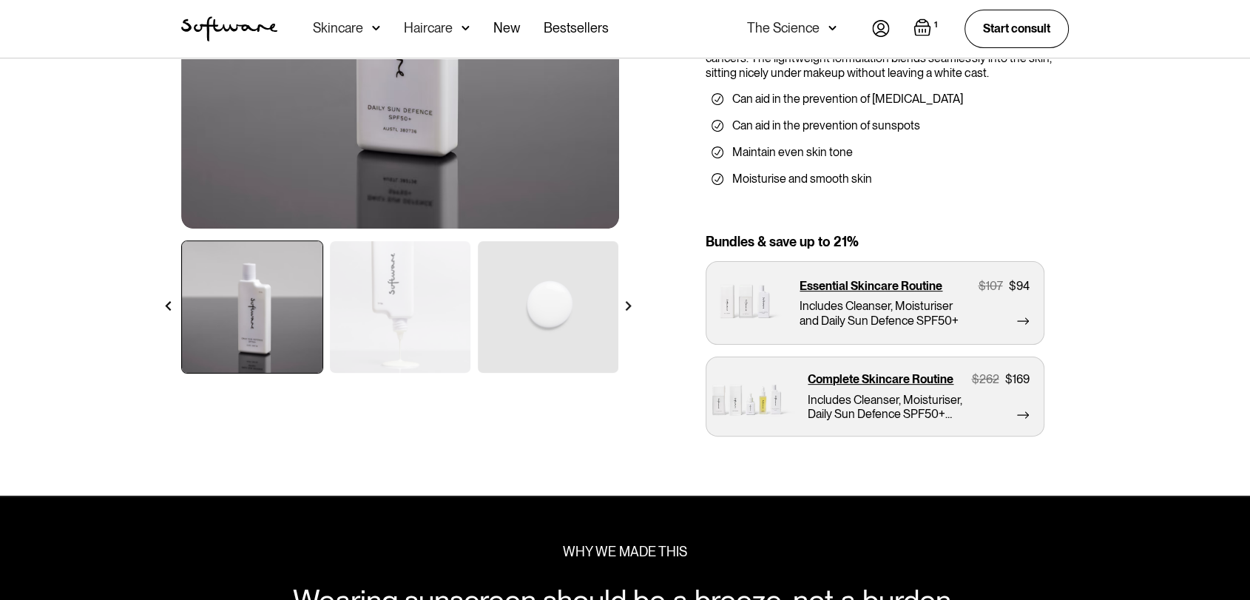
click at [1041, 188] on ul "Can aid in the prevention of solar keratosis Can aid in the prevention of sunsp…" at bounding box center [883, 139] width 357 height 118
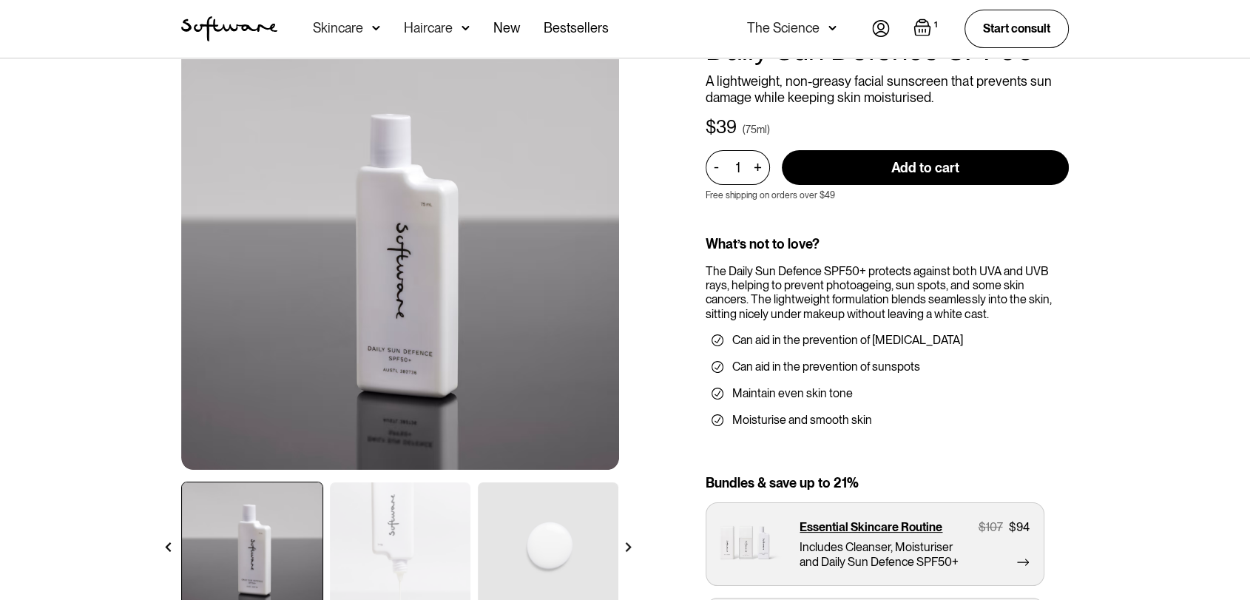
scroll to position [0, 0]
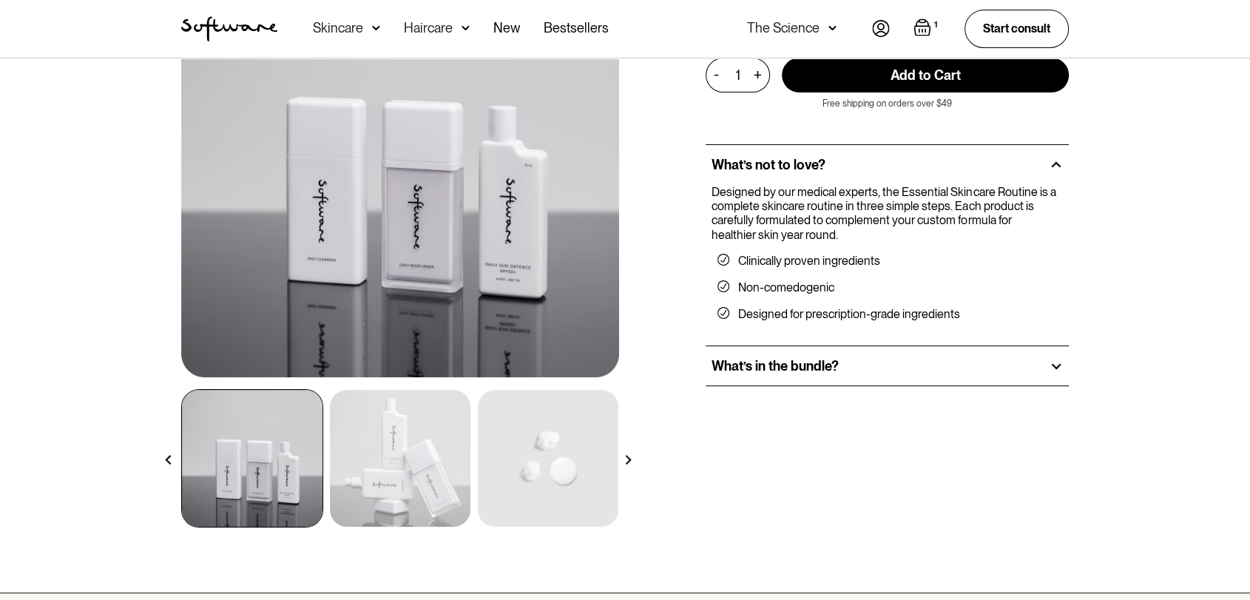
scroll to position [246, 0]
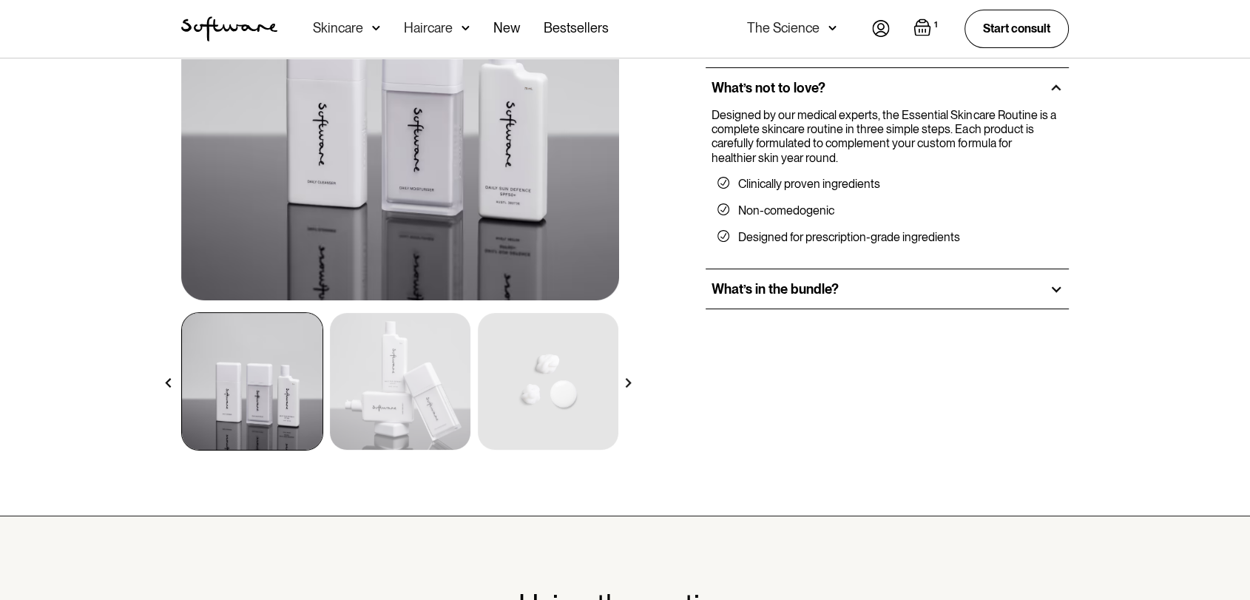
click at [1154, 157] on div "Shop all / Bundles / Essential Skincare Routine All hair products / Essential S…" at bounding box center [625, 164] width 1250 height 704
click at [865, 248] on ul "Clinically proven ingredients Non-comedogenic Designed for prescription-grade i…" at bounding box center [883, 211] width 345 height 92
click at [865, 262] on div "Designed by our medical experts, the Essential Skincare Routine is a complete s…" at bounding box center [886, 188] width 363 height 160
click at [876, 278] on div "What’s in the bundle?" at bounding box center [886, 289] width 363 height 40
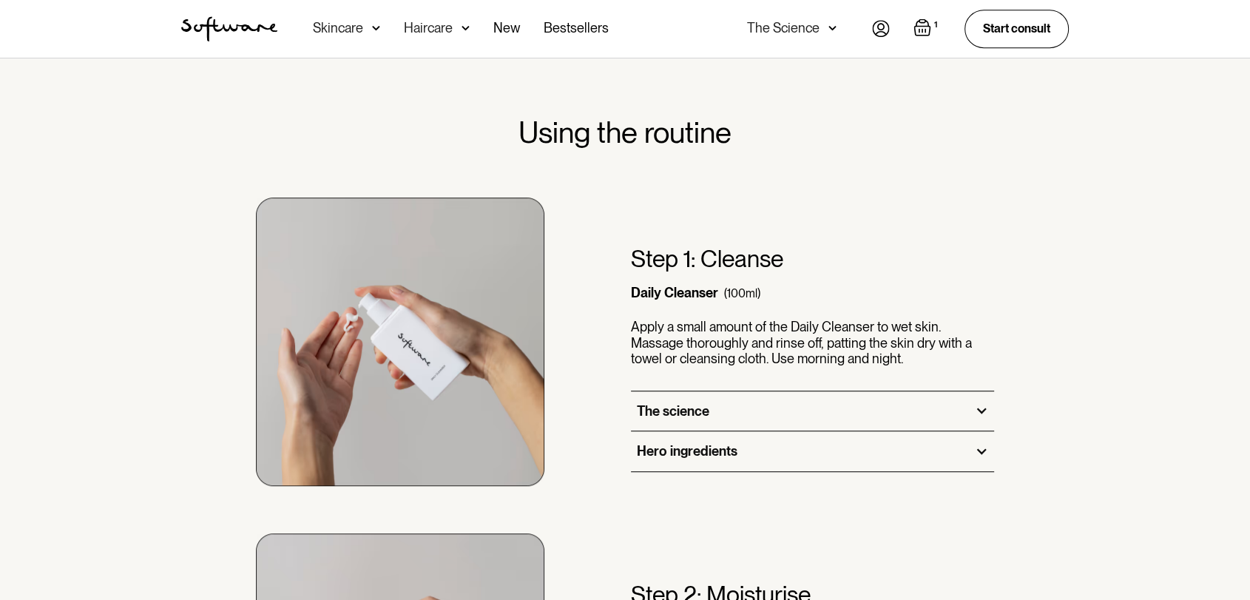
scroll to position [904, 0]
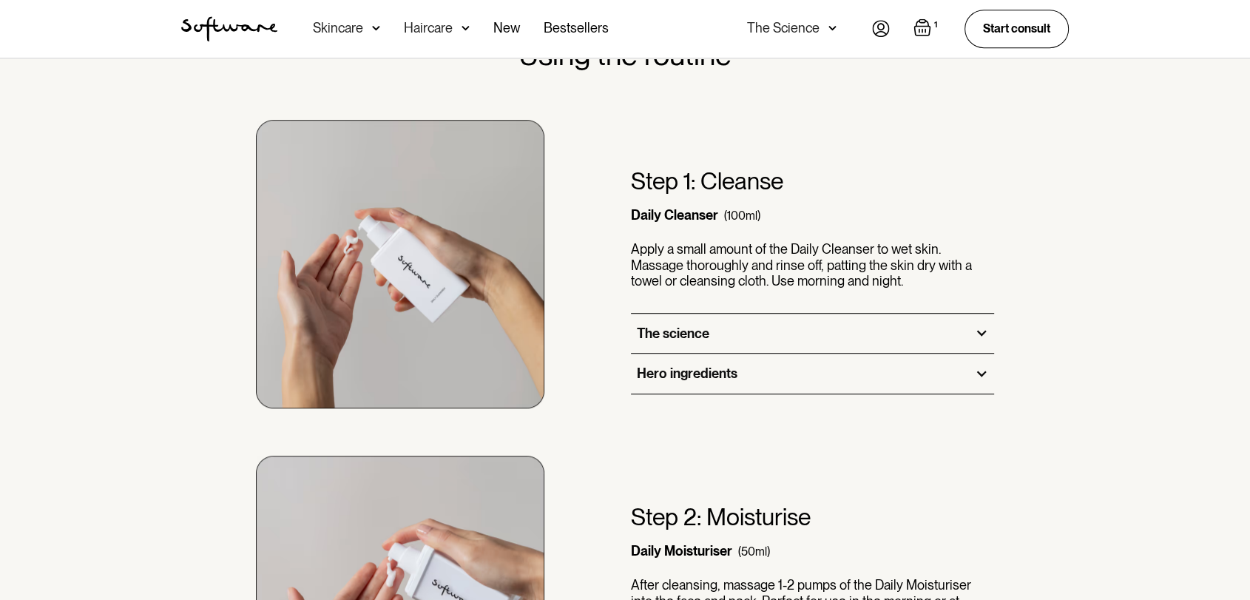
click at [828, 336] on div "The science" at bounding box center [812, 334] width 363 height 40
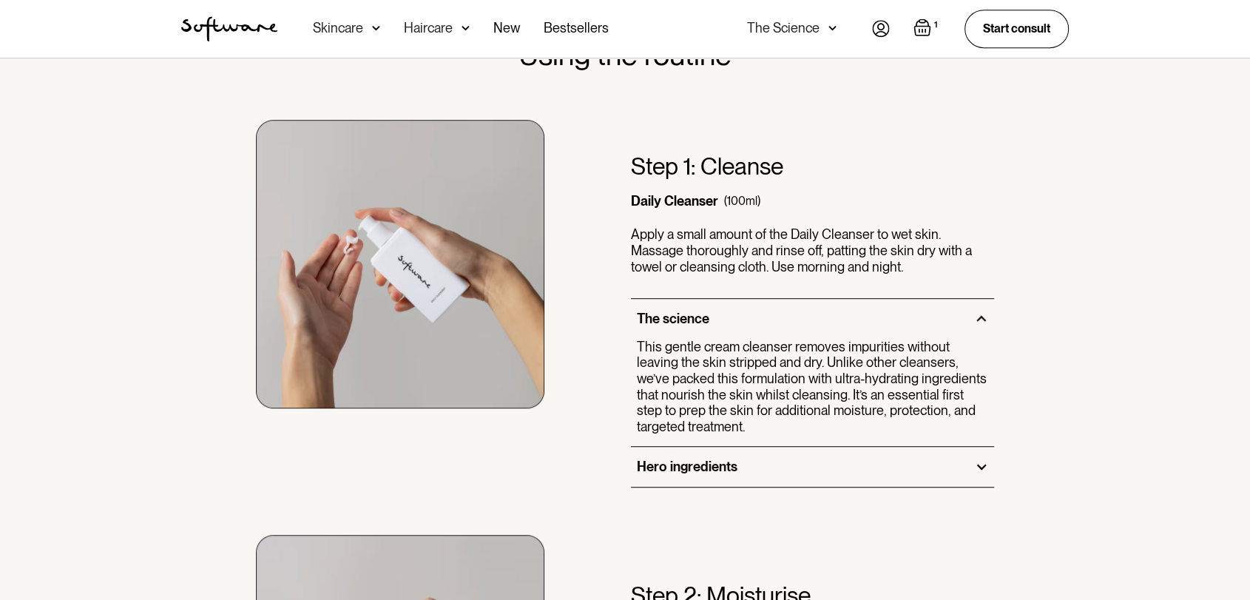
click at [1109, 253] on div "Using the routine Step 1: Cleanse Daily Cleanser (100ml) Apply a small amount o…" at bounding box center [625, 604] width 1250 height 1276
click at [1045, 222] on div "Step 1: Cleanse Daily Cleanser (100ml) Apply a small amount of the Daily Cleans…" at bounding box center [624, 279] width 923 height 415
